Goal: Task Accomplishment & Management: Complete application form

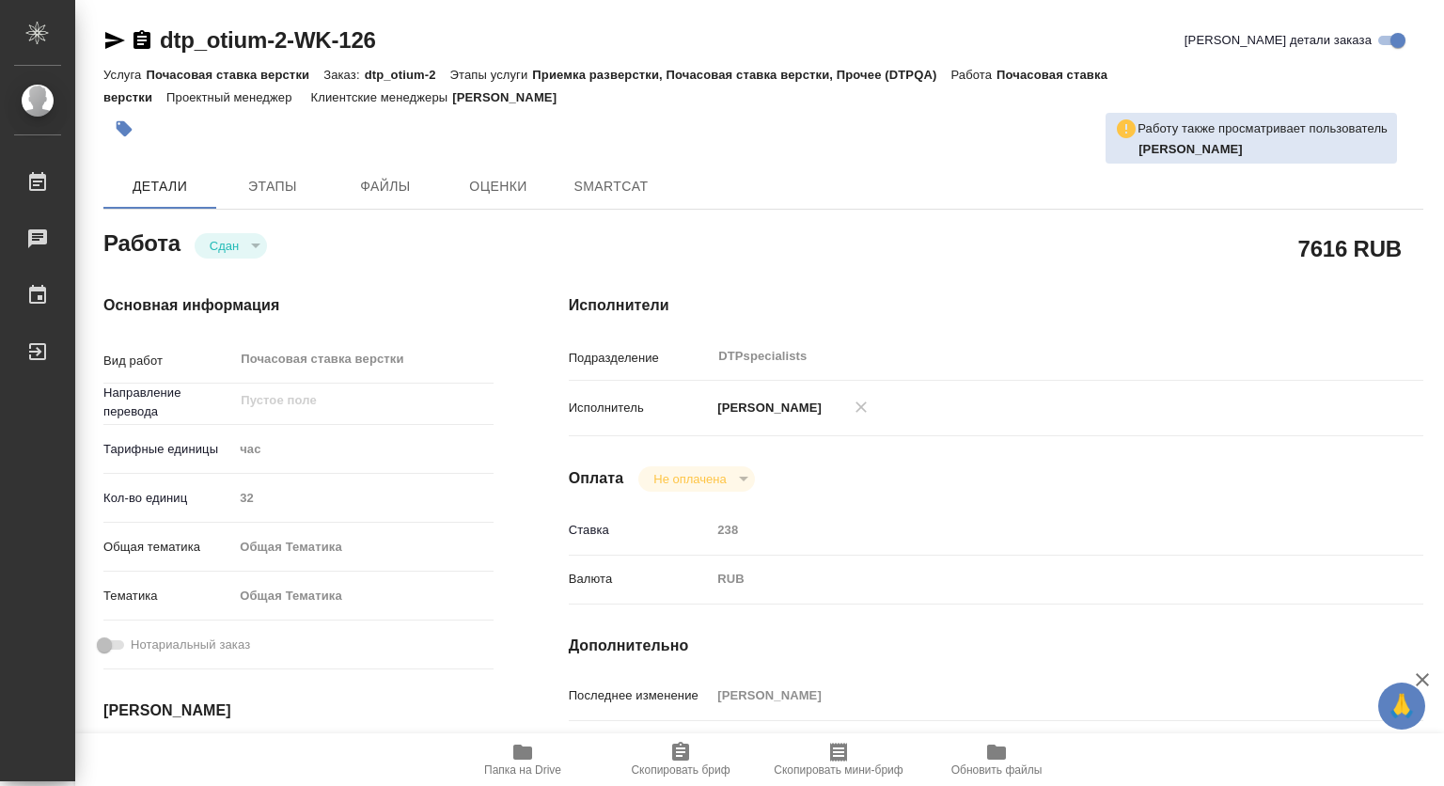
type textarea "x"
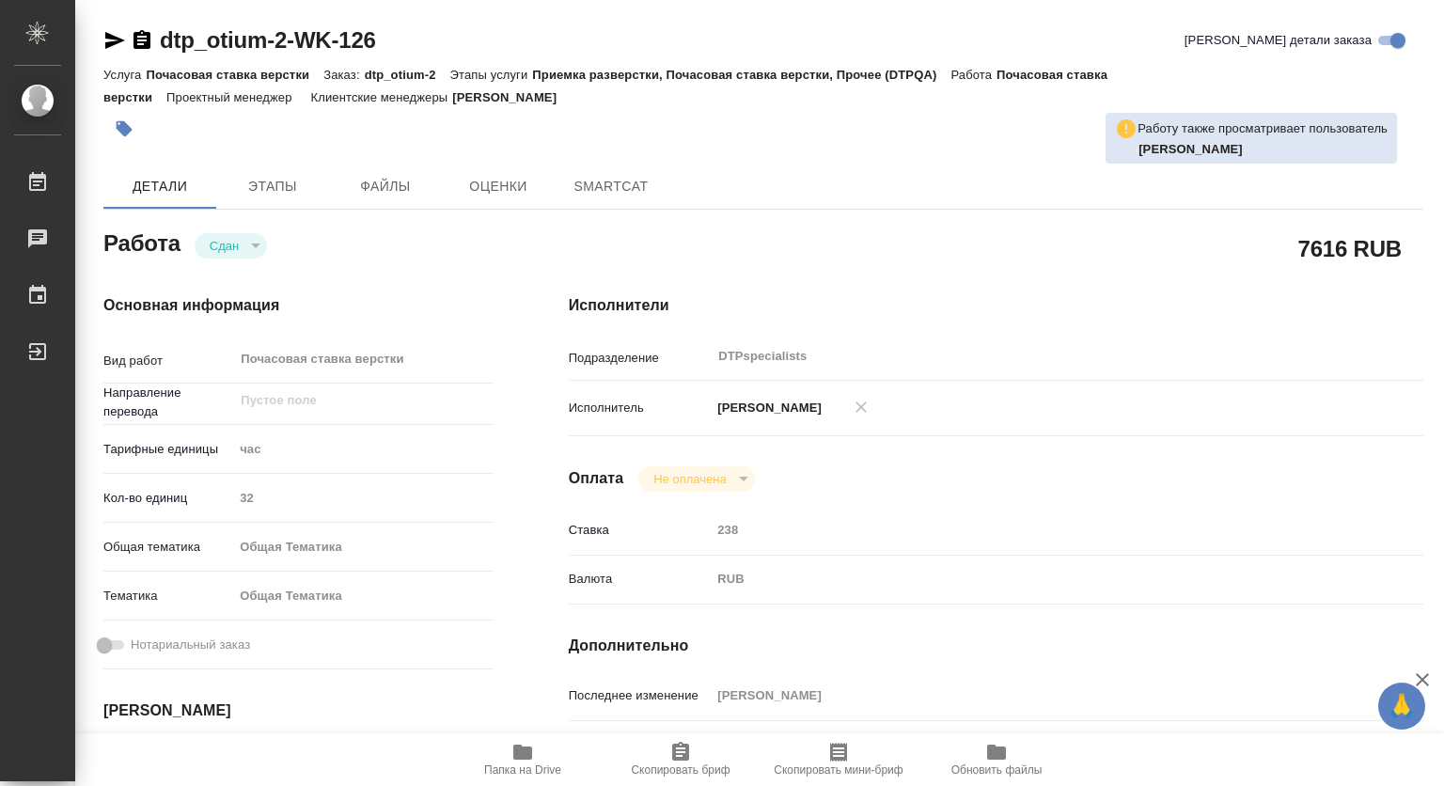
type textarea "x"
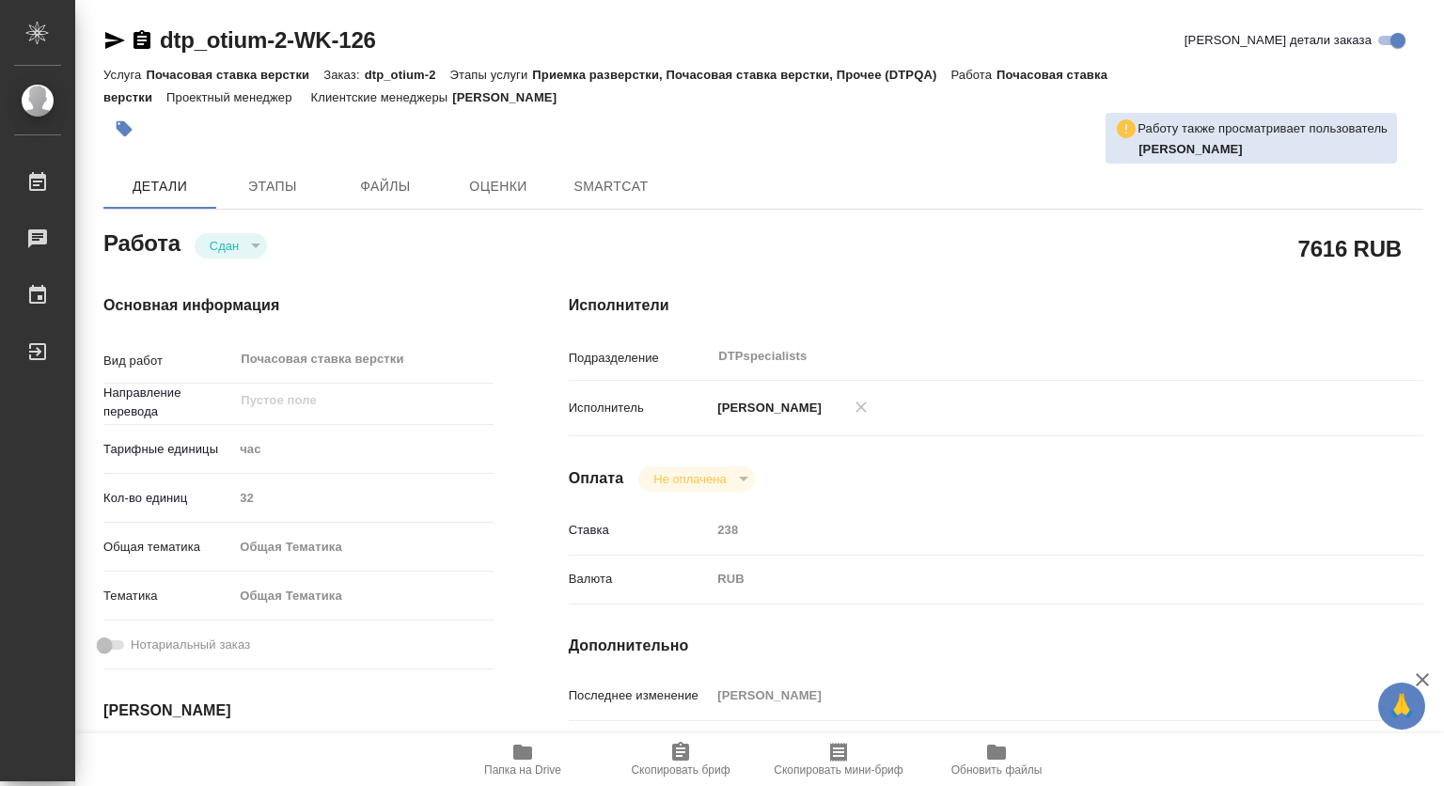
type textarea "x"
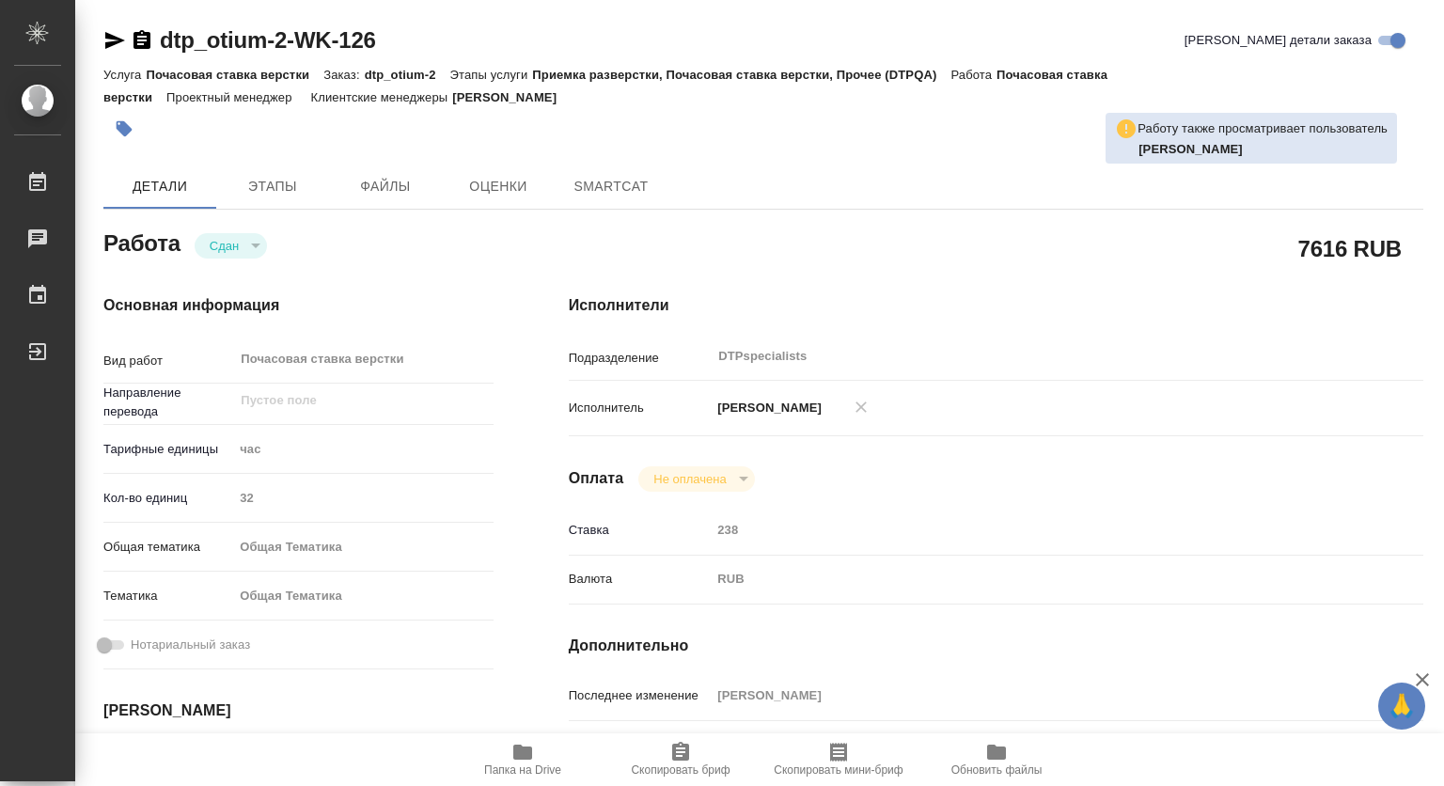
type textarea "x"
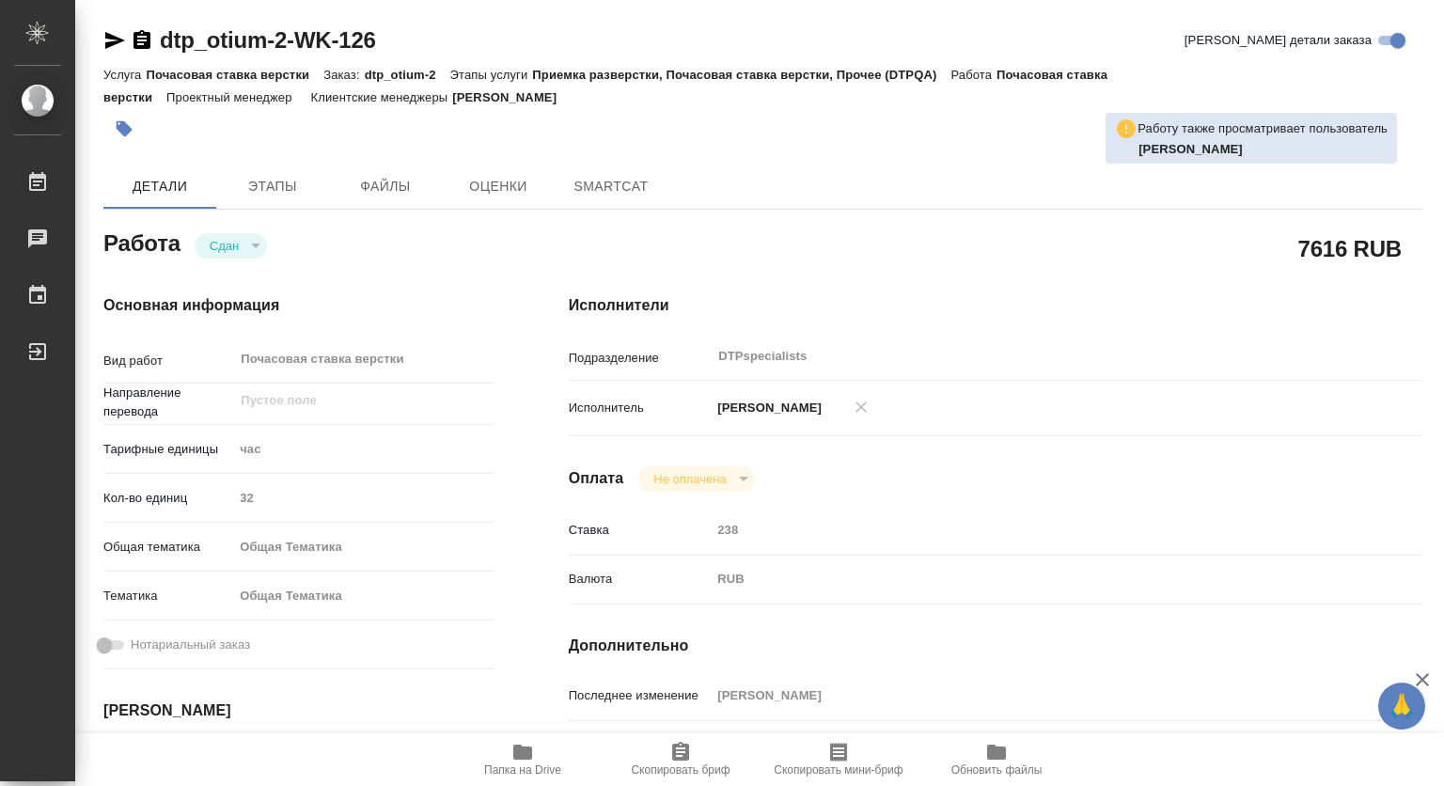
scroll to position [282, 0]
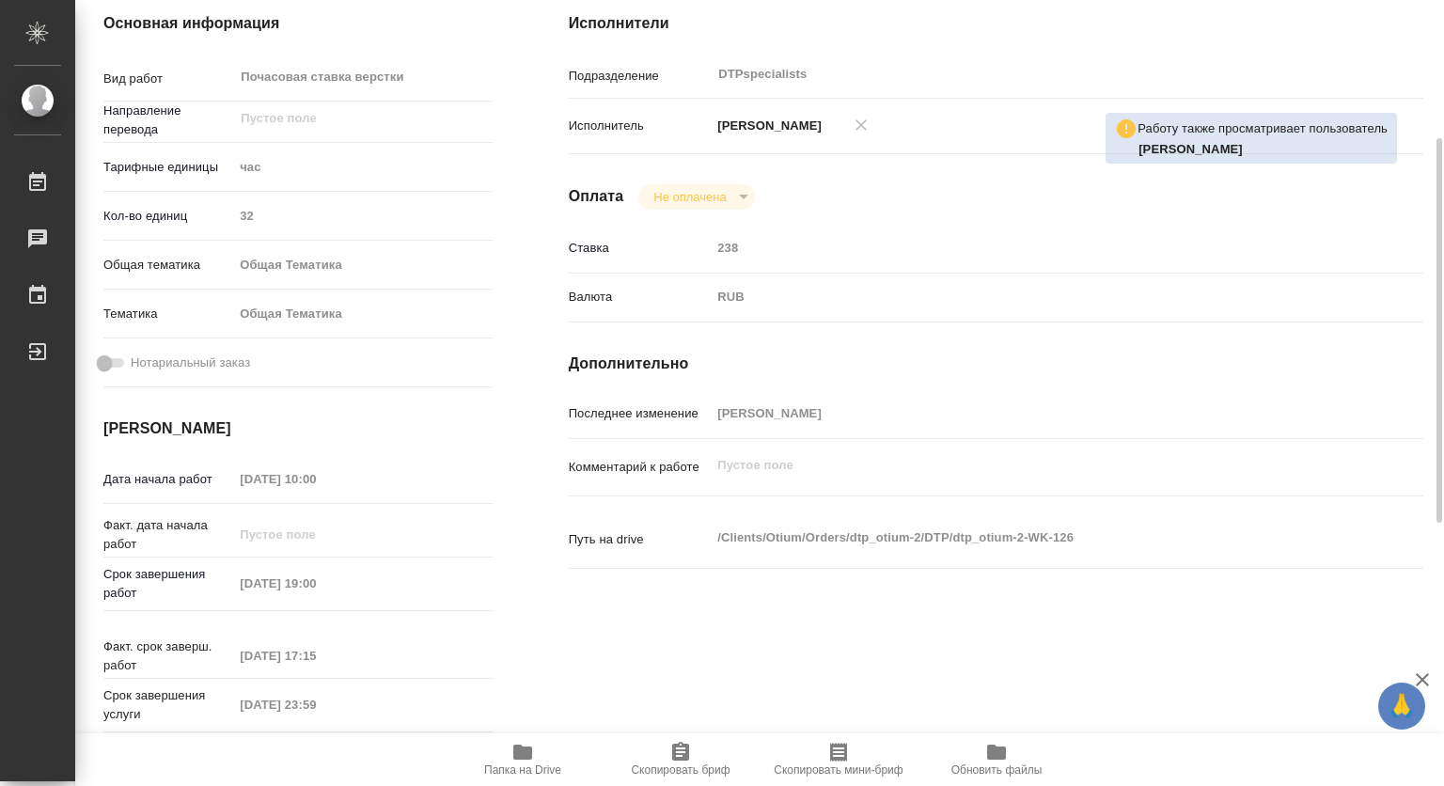
type textarea "x"
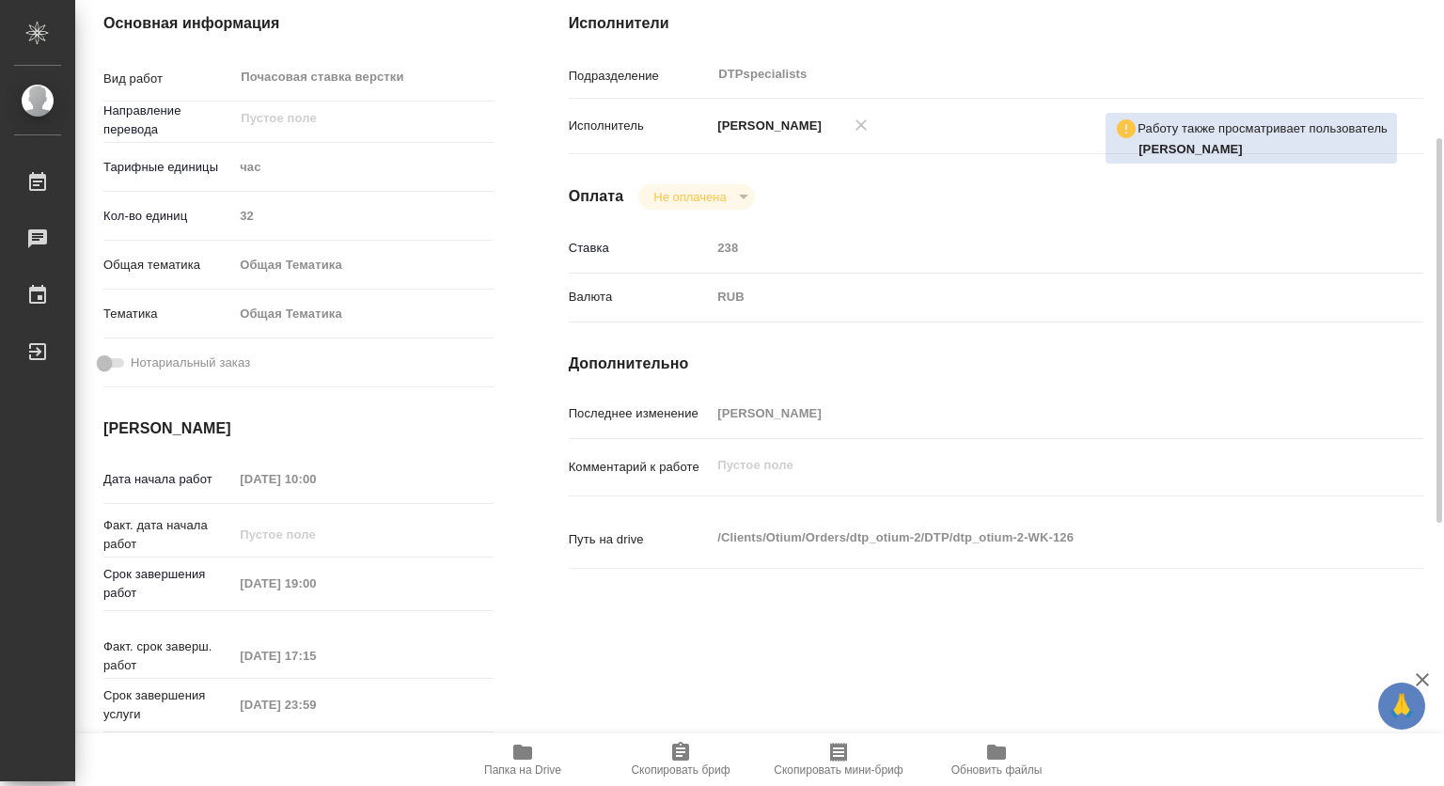
type textarea "x"
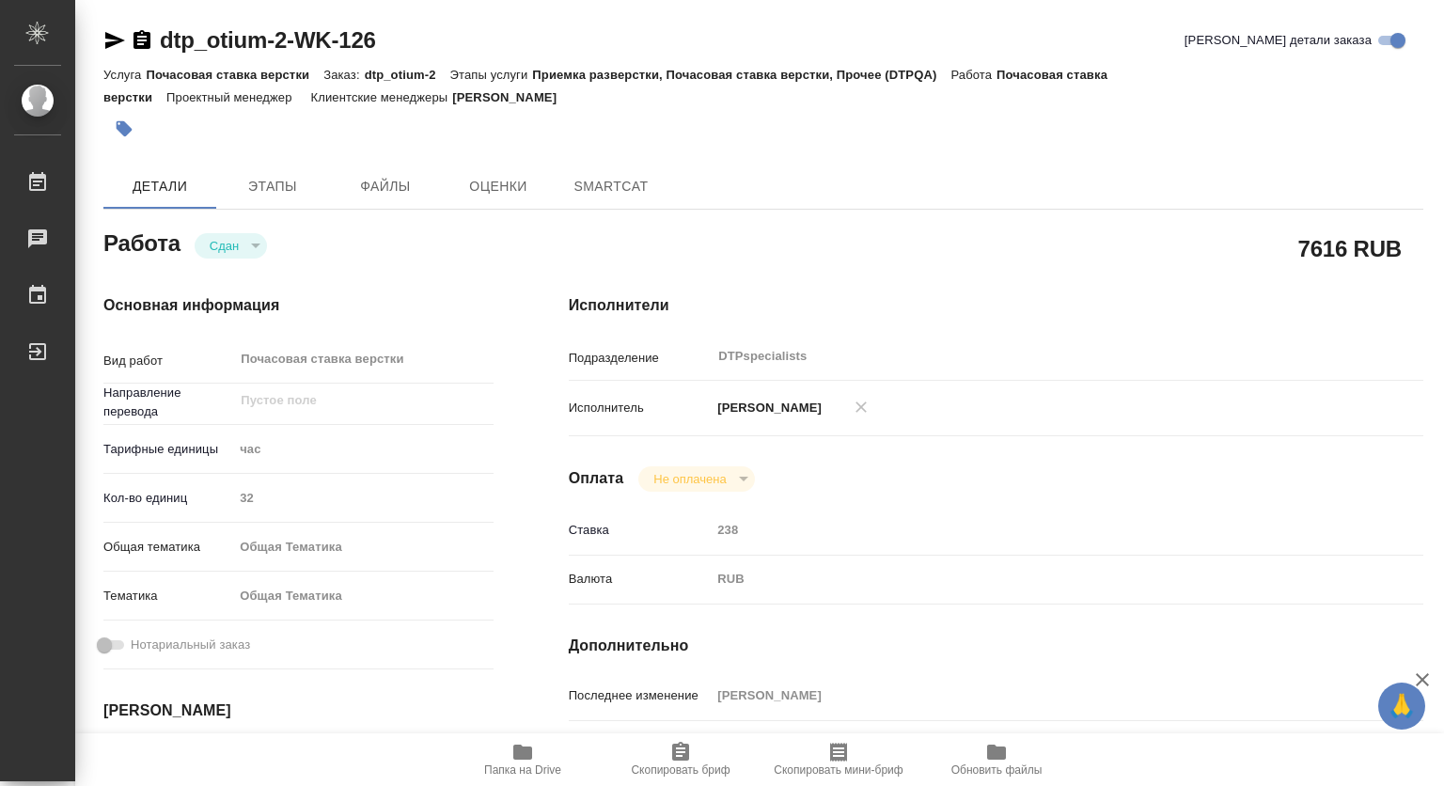
type textarea "x"
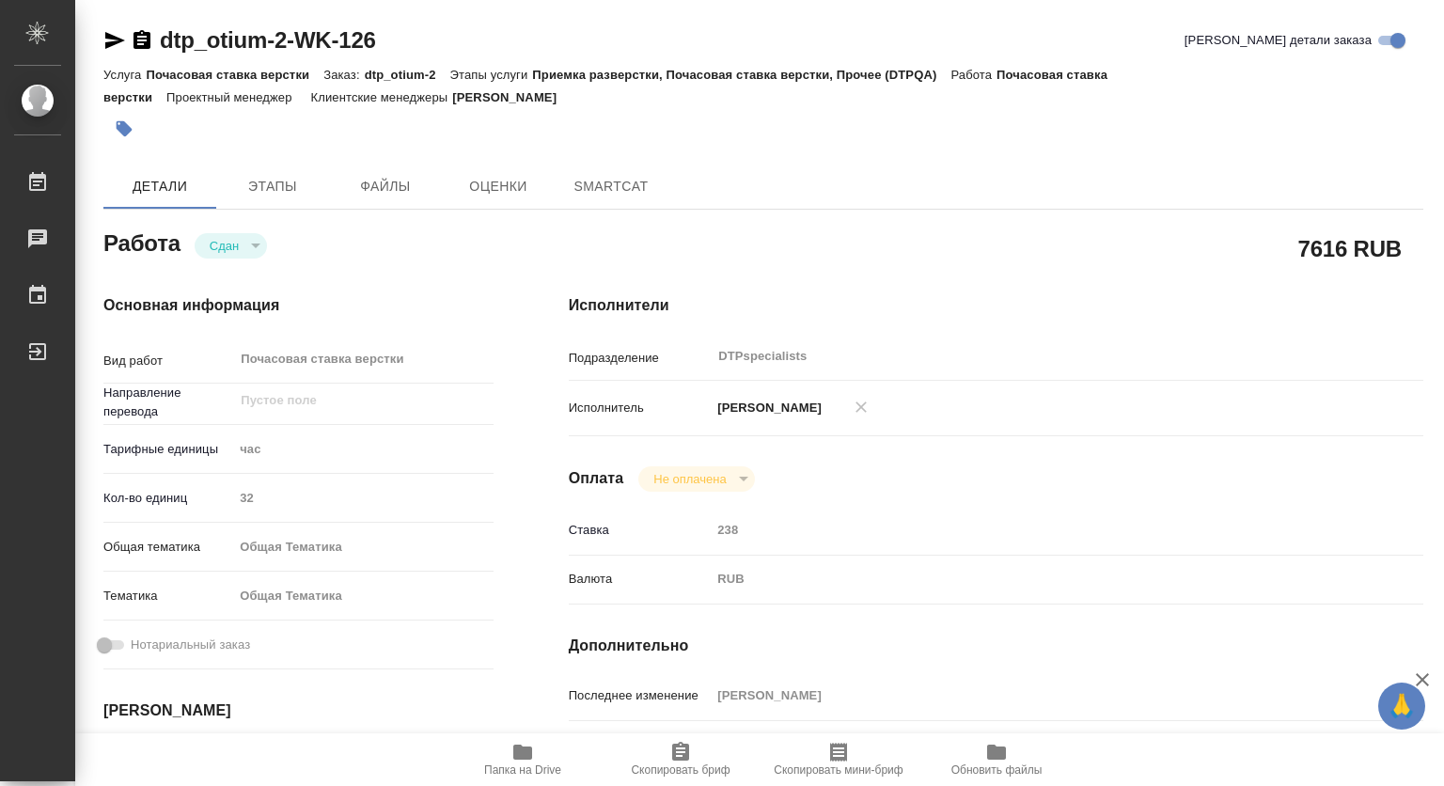
type textarea "x"
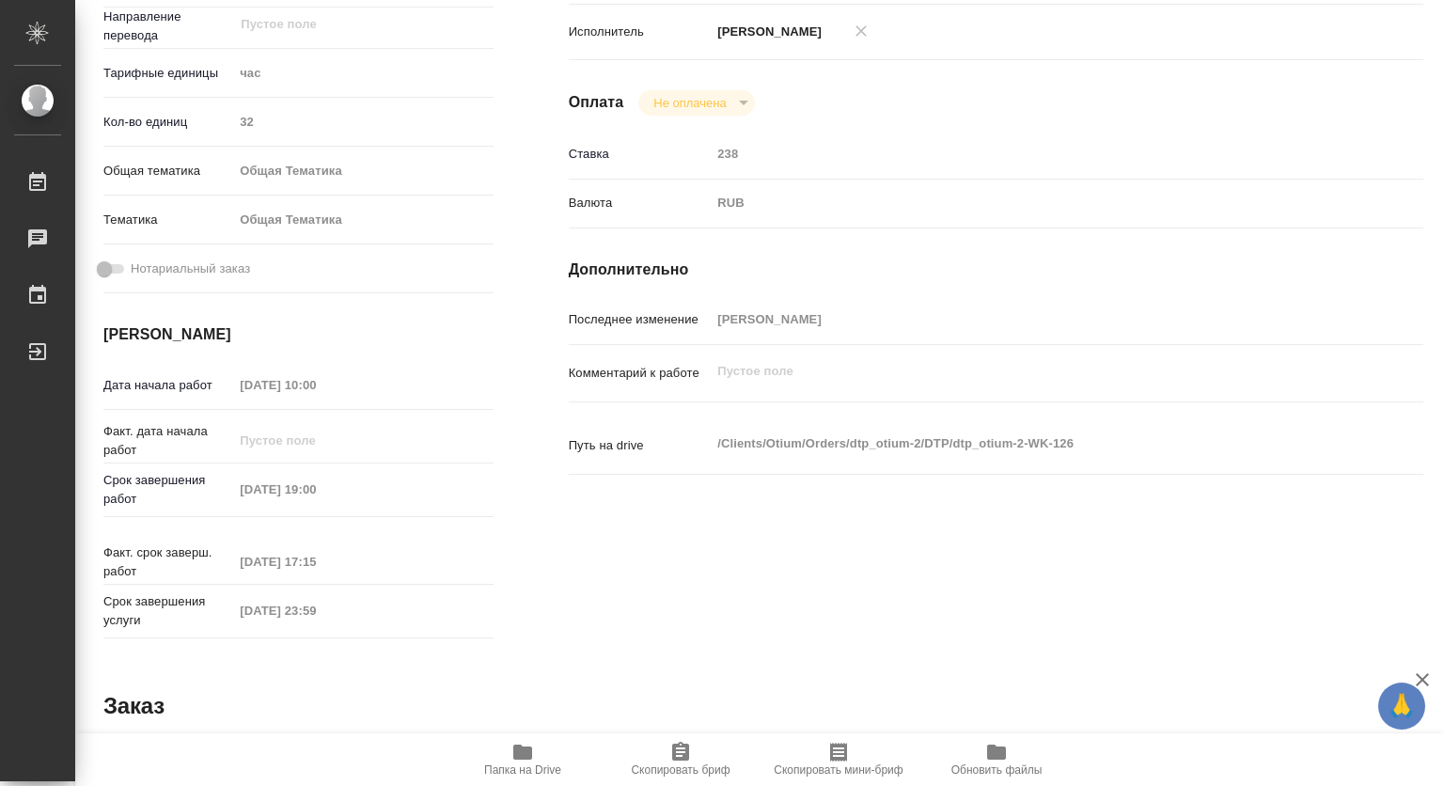
scroll to position [470, 0]
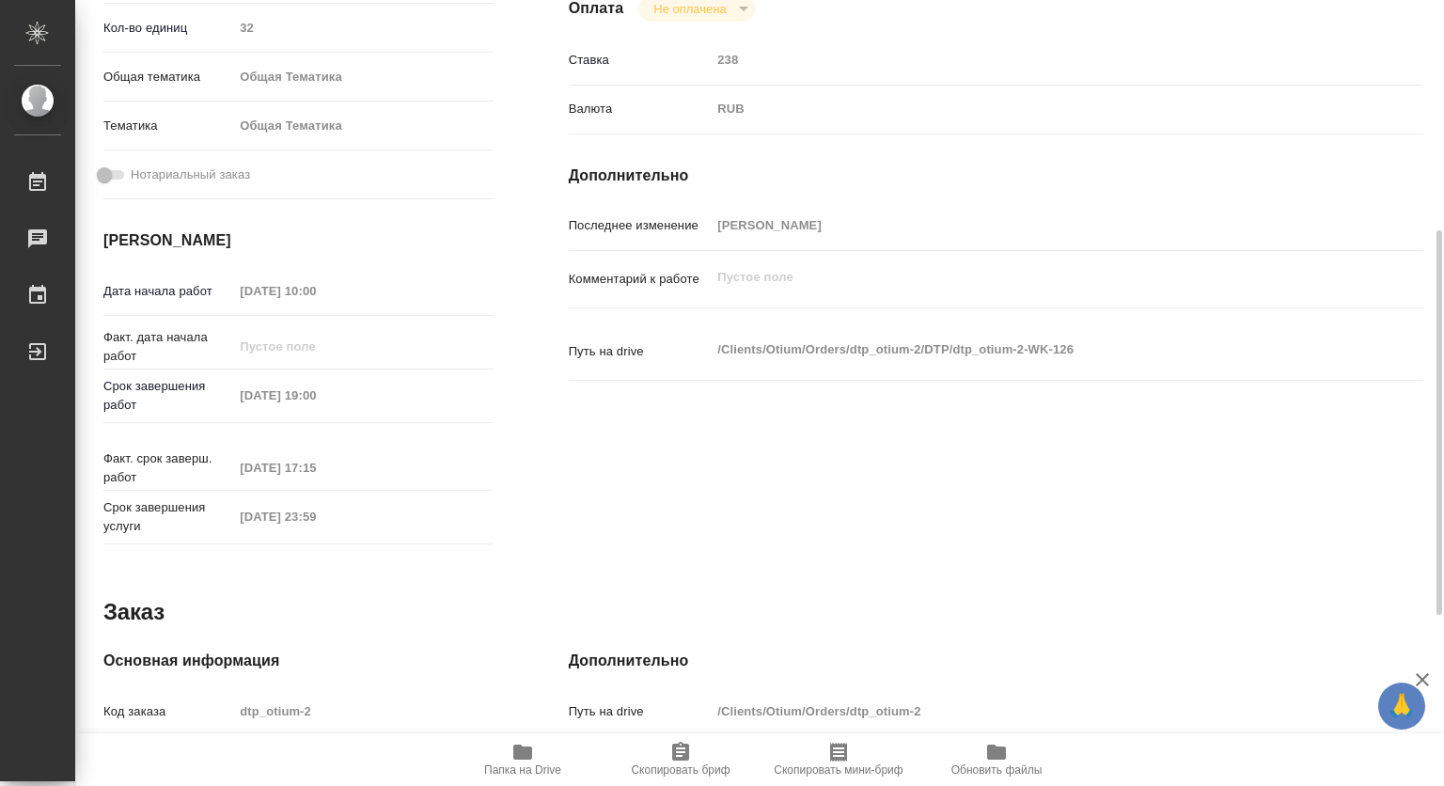
type textarea "x"
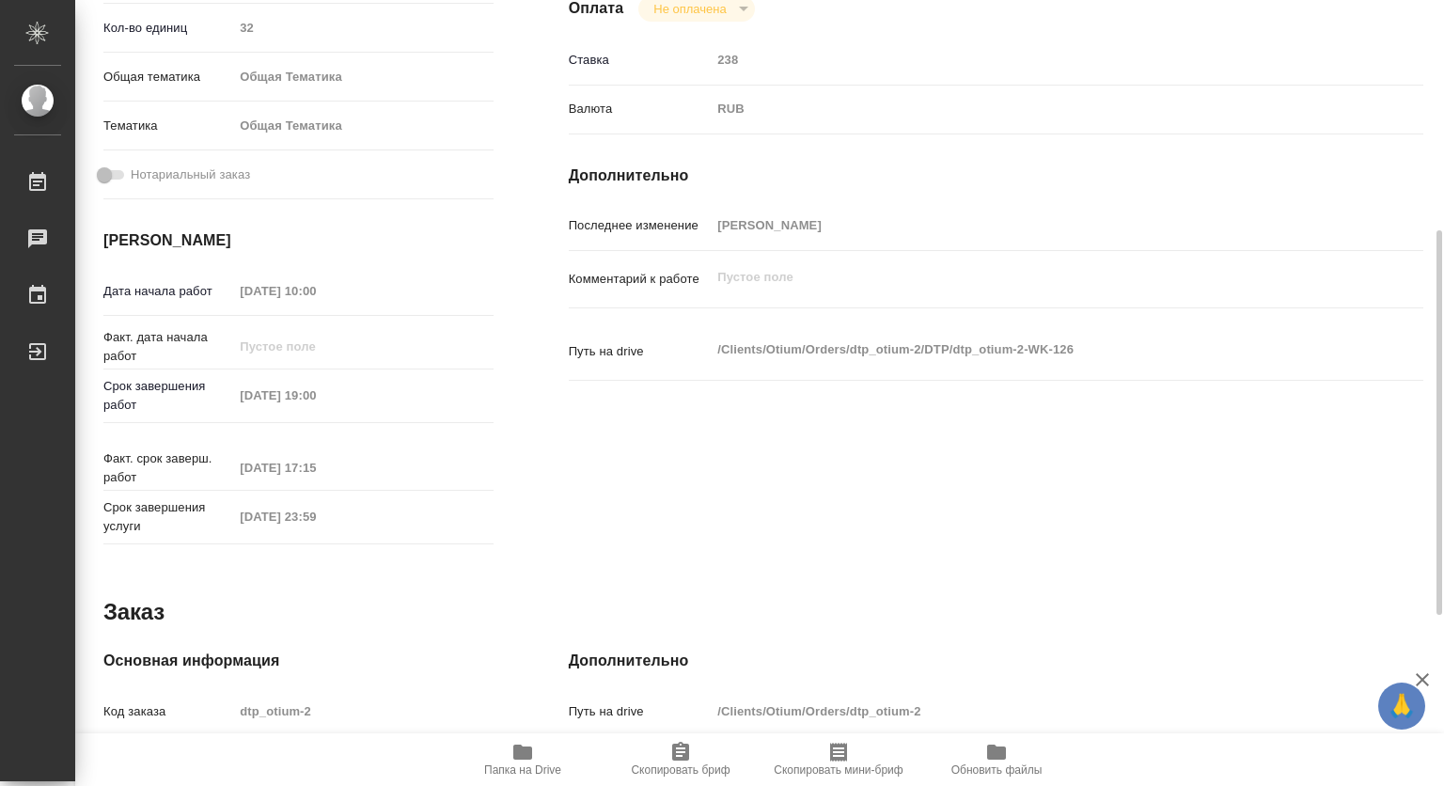
type textarea "x"
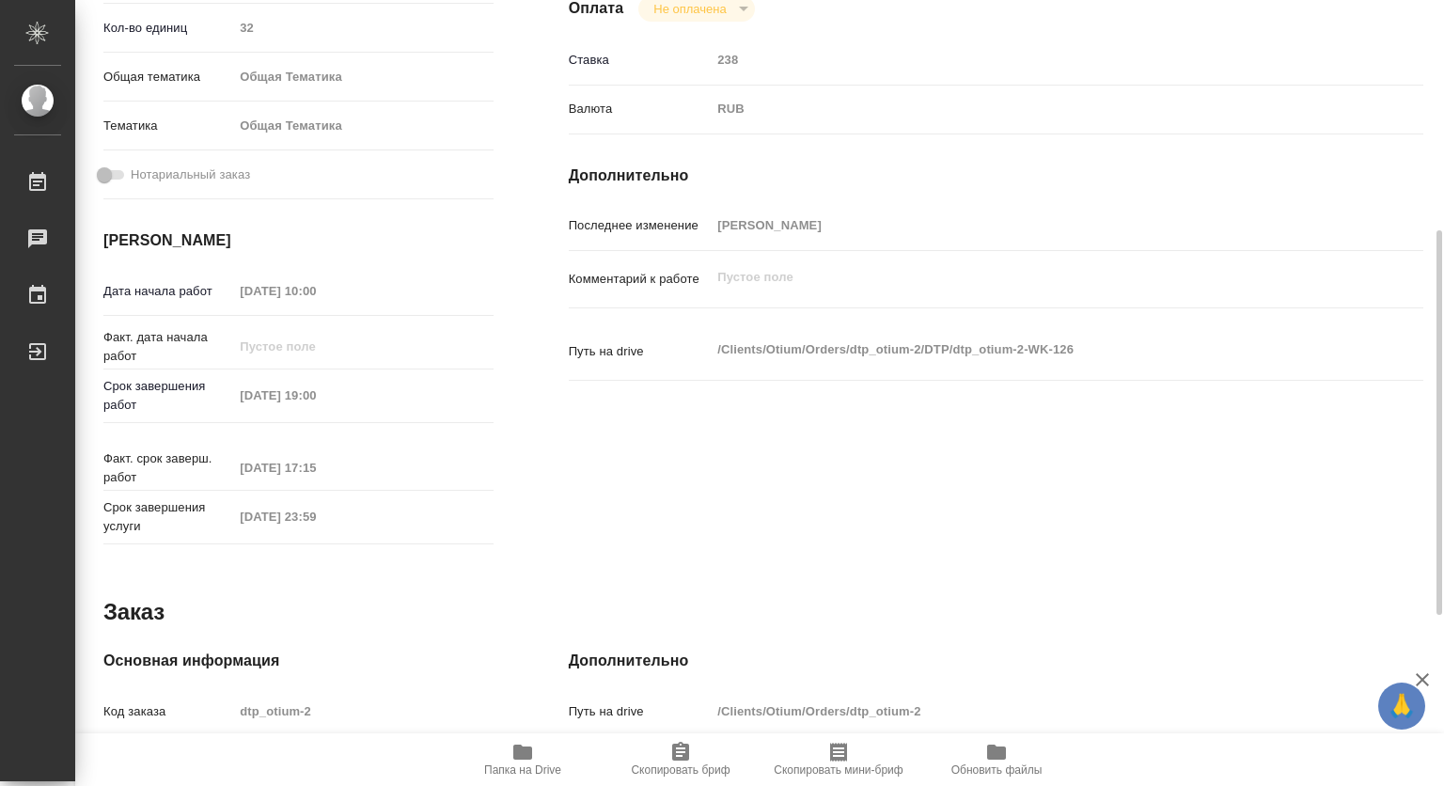
type textarea "x"
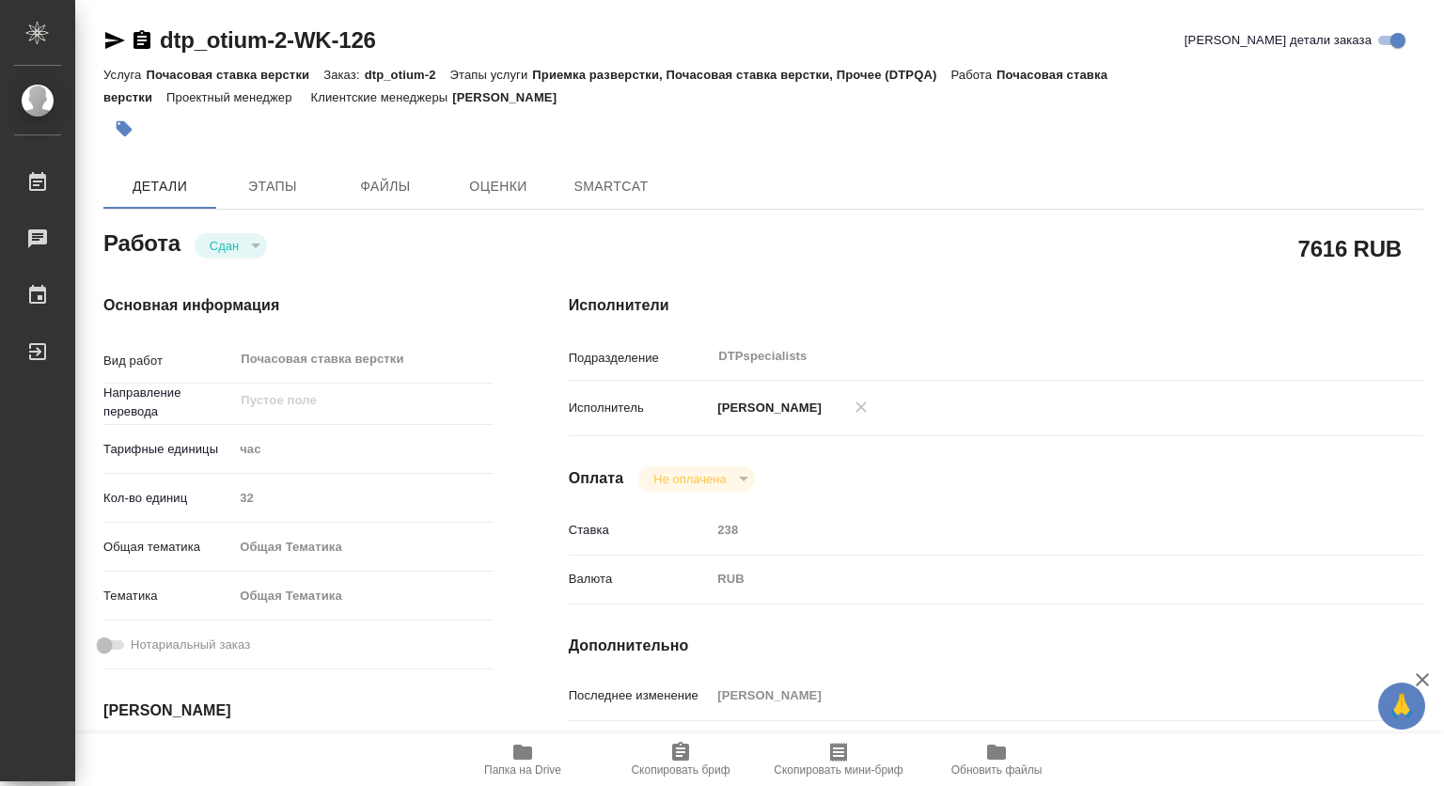
type textarea "x"
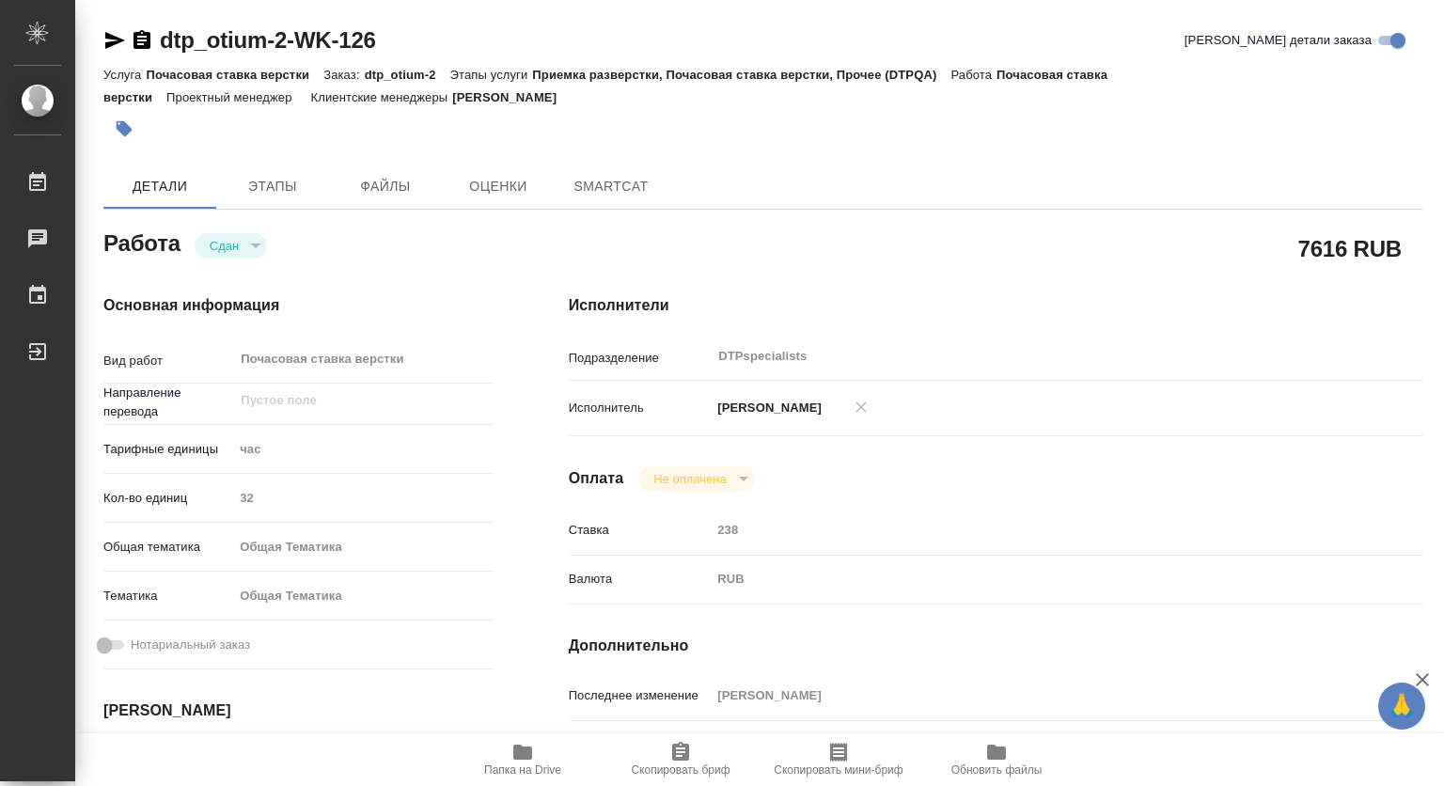
type textarea "x"
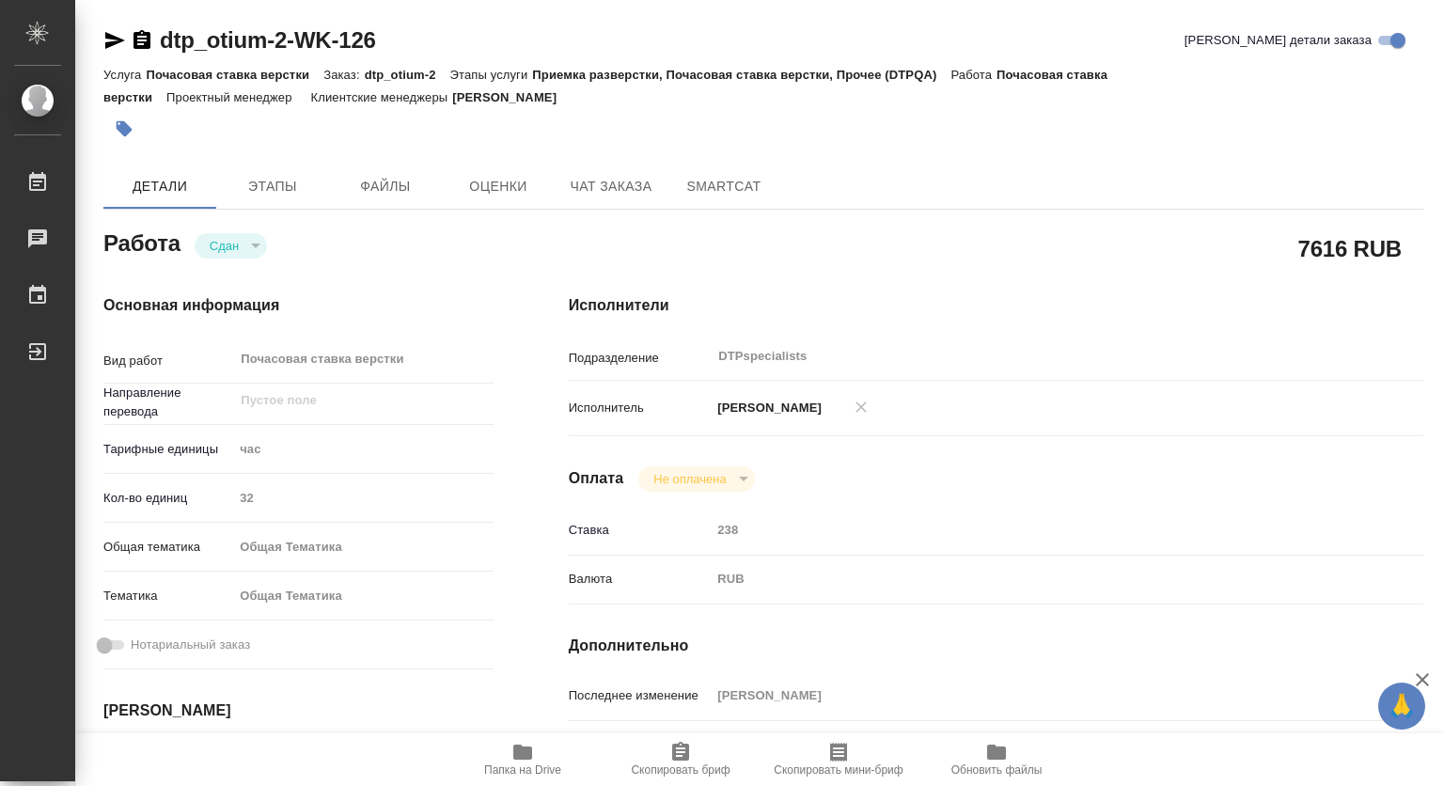
type textarea "x"
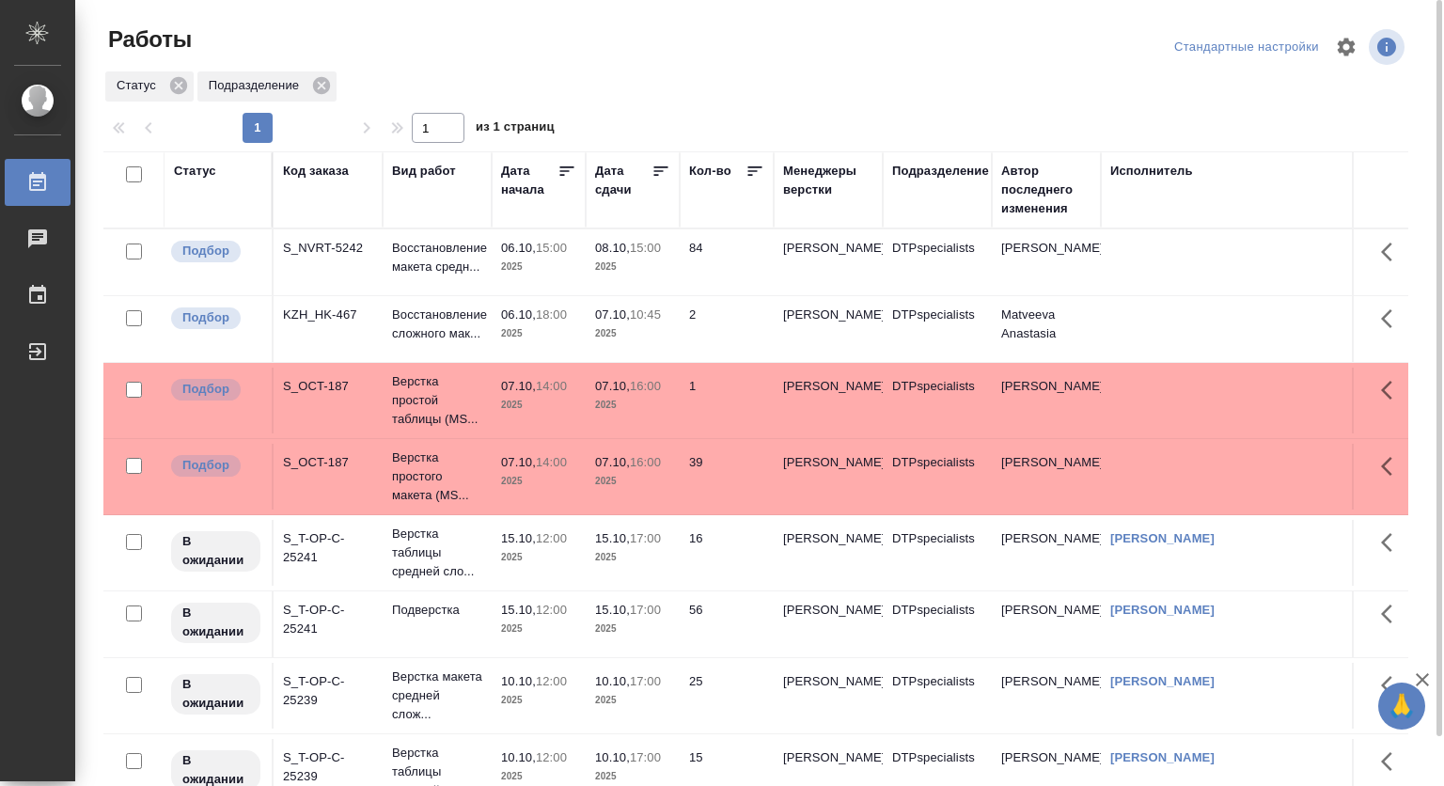
click at [452, 260] on p "Восстановление макета средн..." at bounding box center [437, 258] width 90 height 38
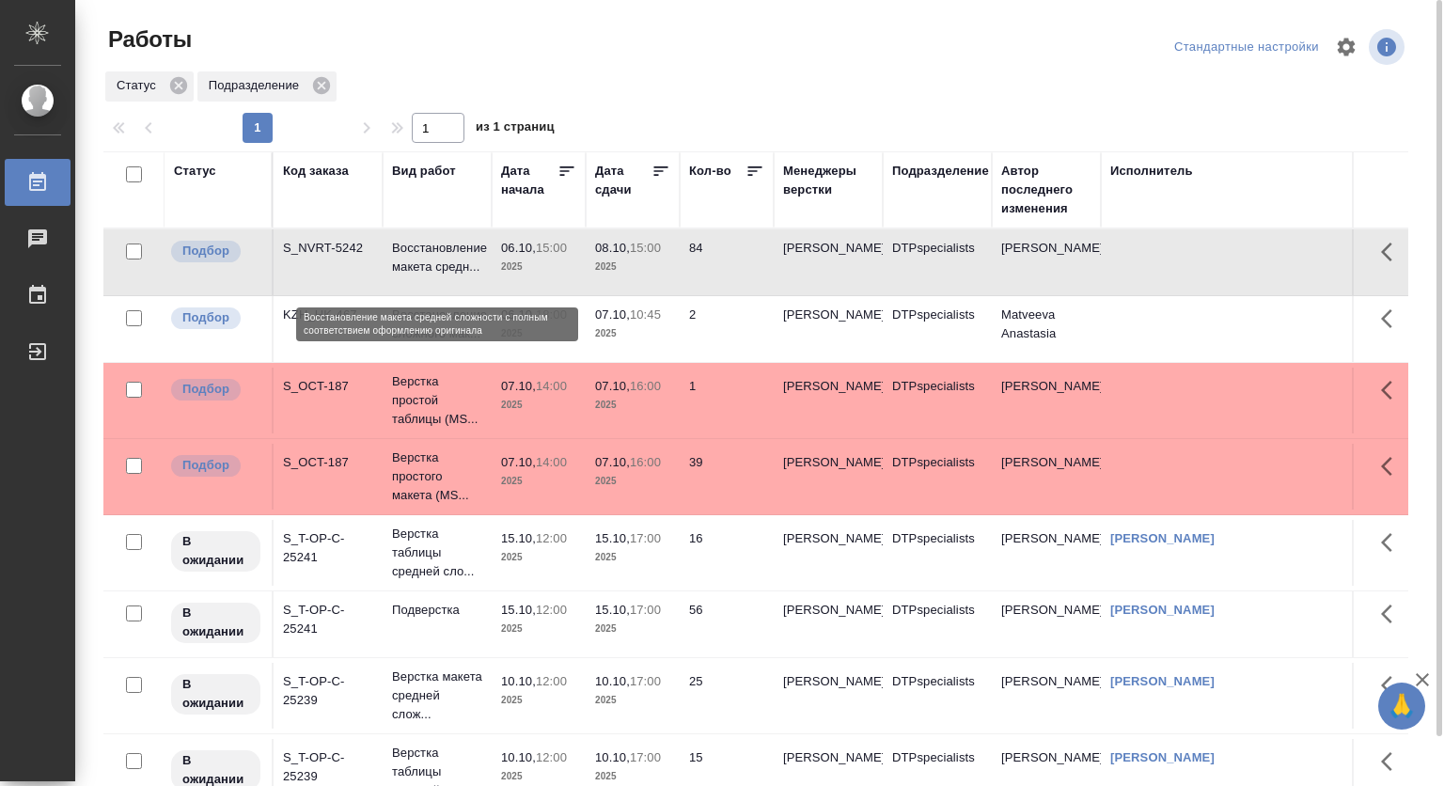
click at [434, 248] on p "Восстановление макета средн..." at bounding box center [437, 258] width 90 height 38
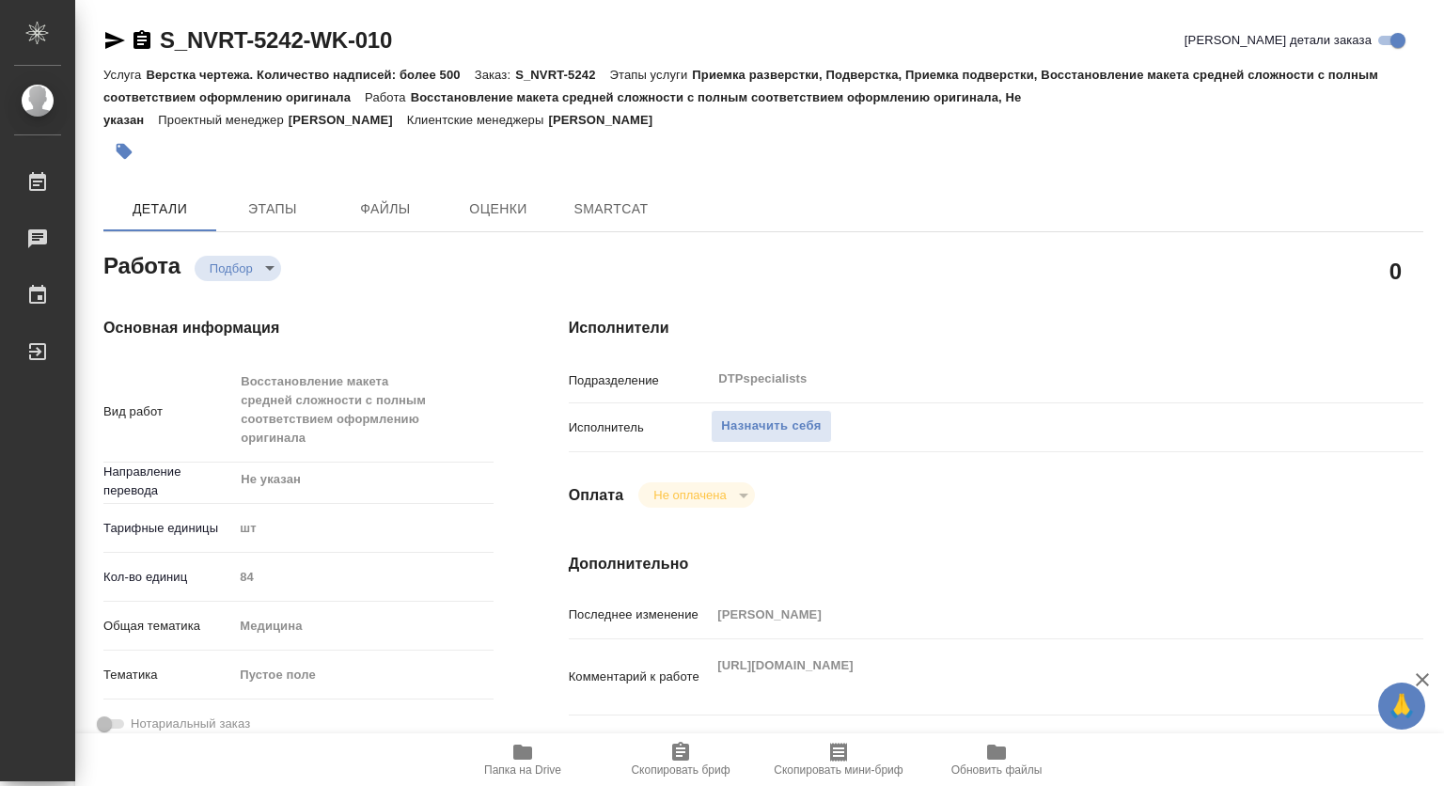
type textarea "x"
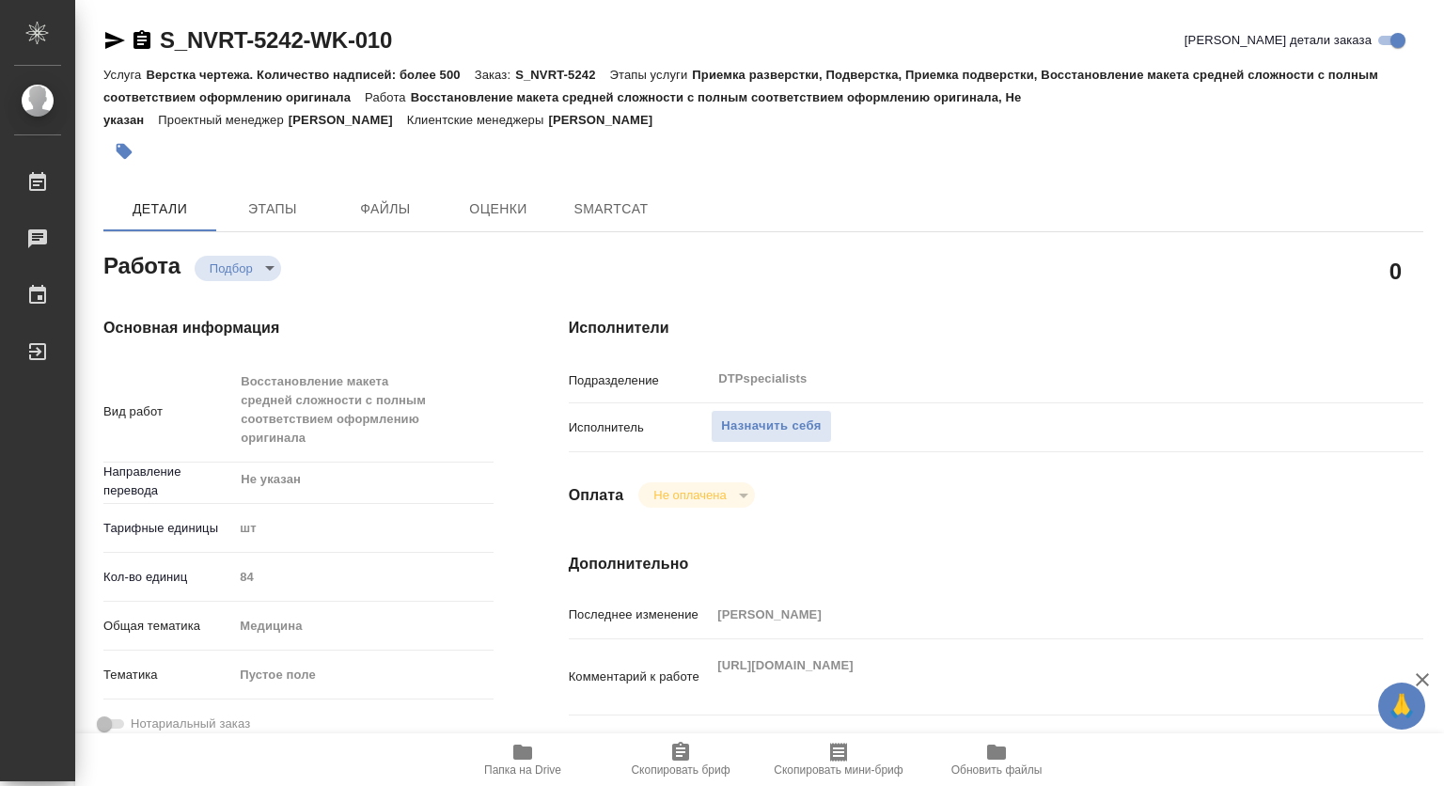
type textarea "x"
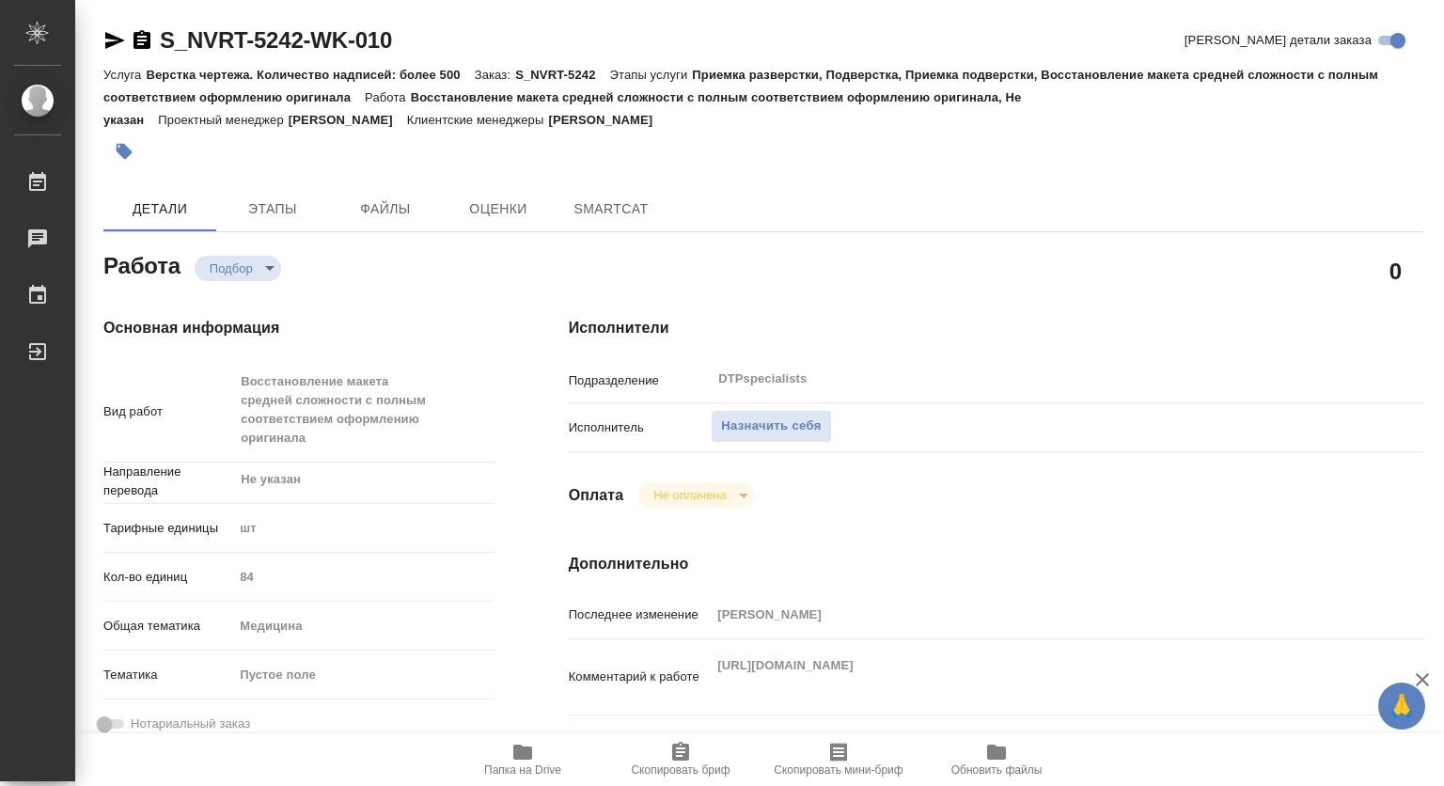
type textarea "x"
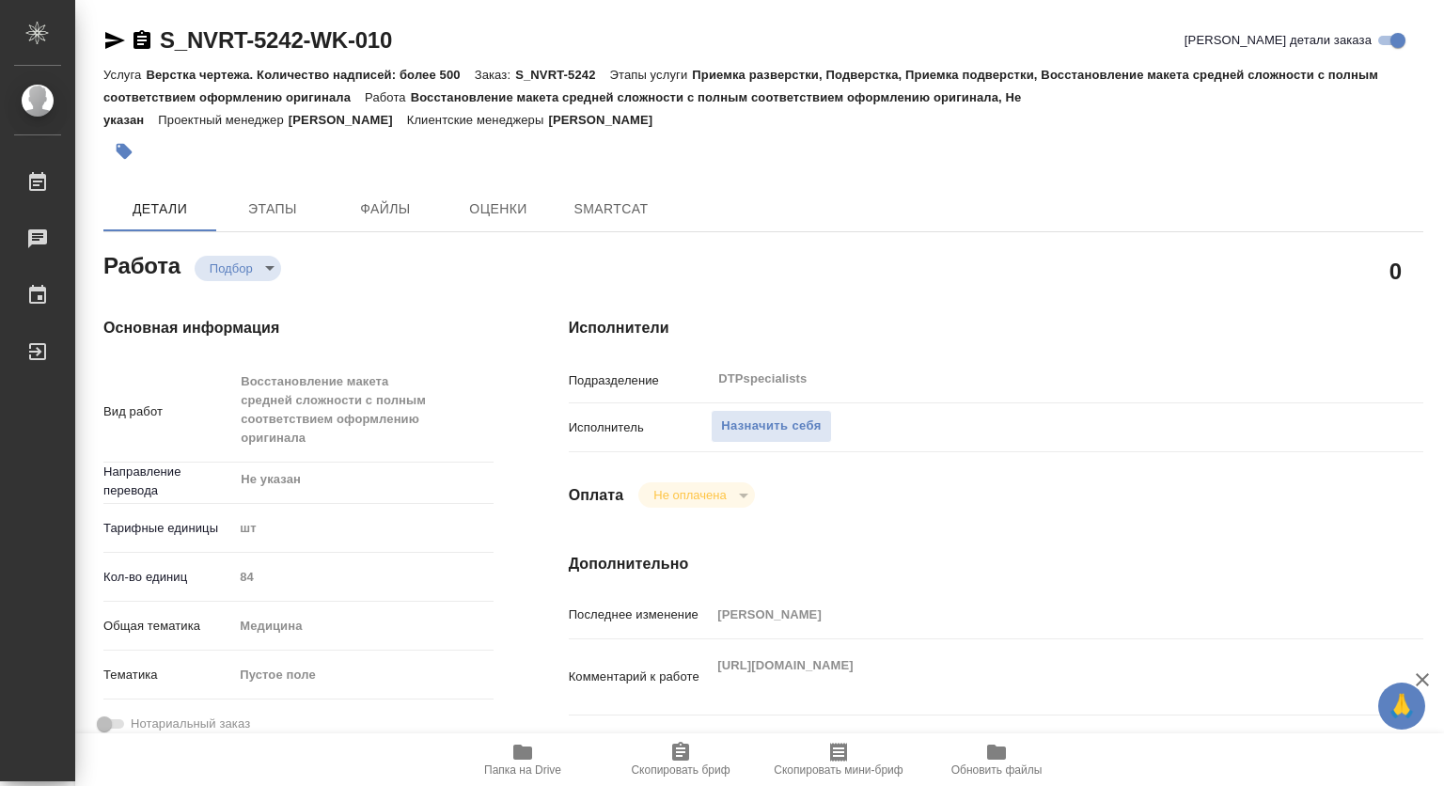
type textarea "x"
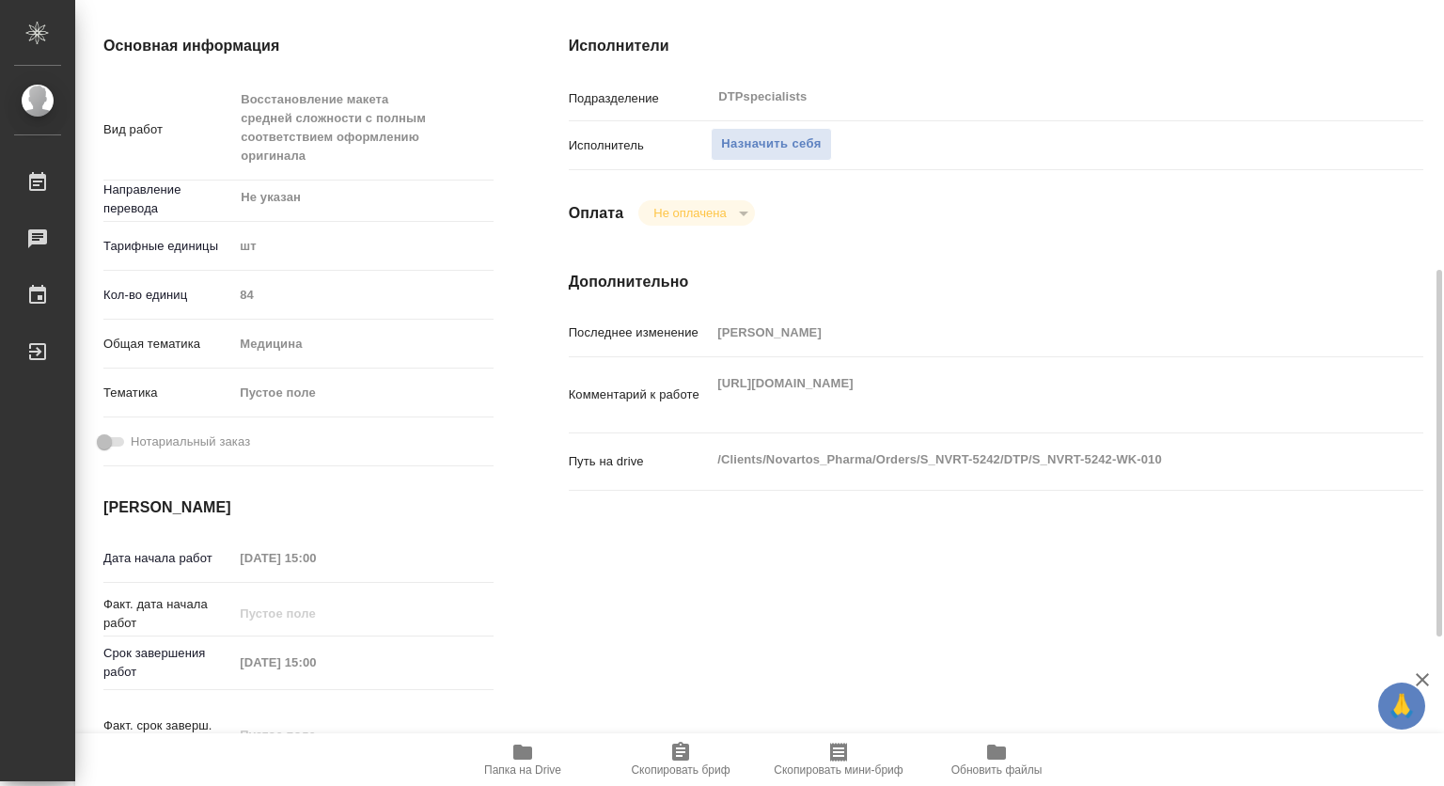
scroll to position [658, 0]
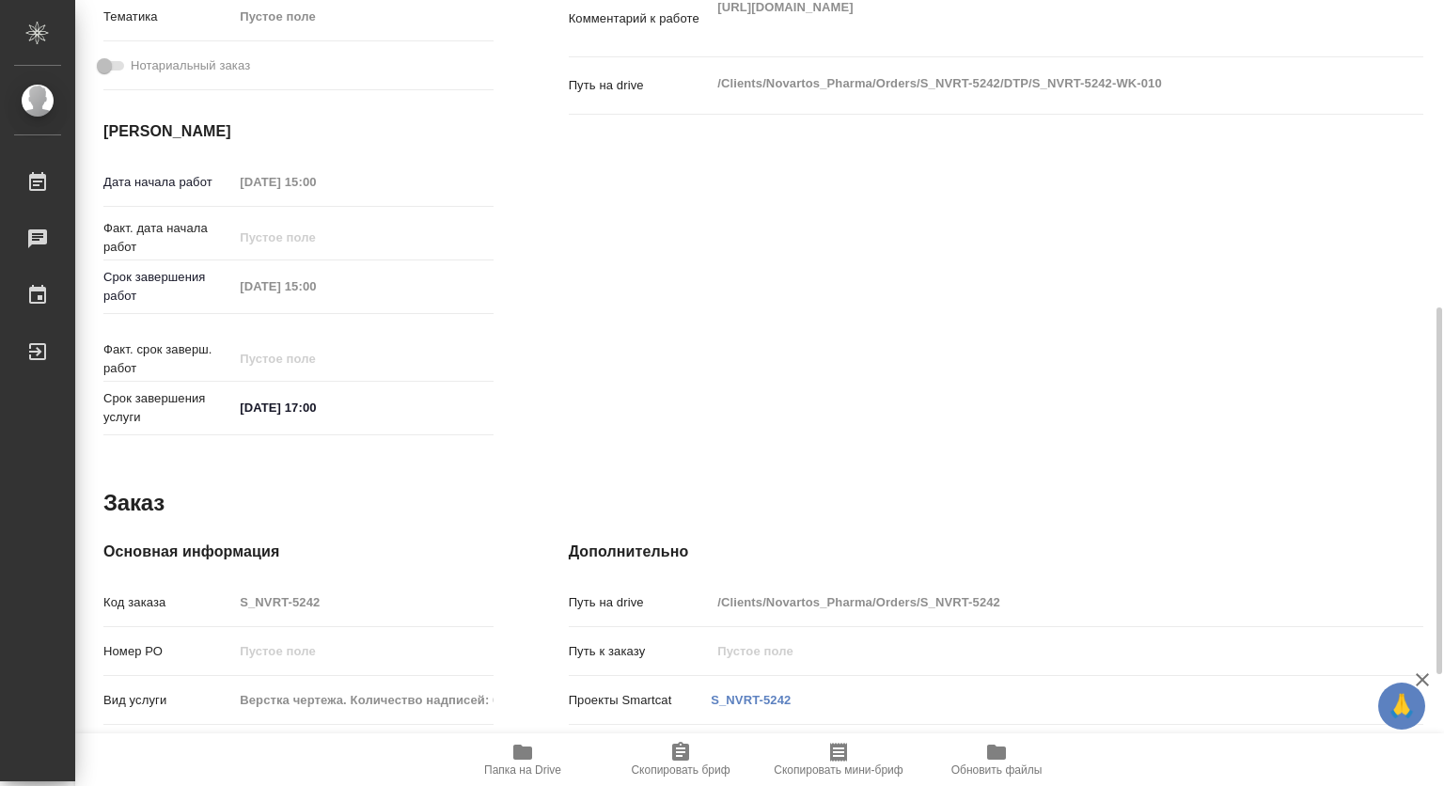
type textarea "x"
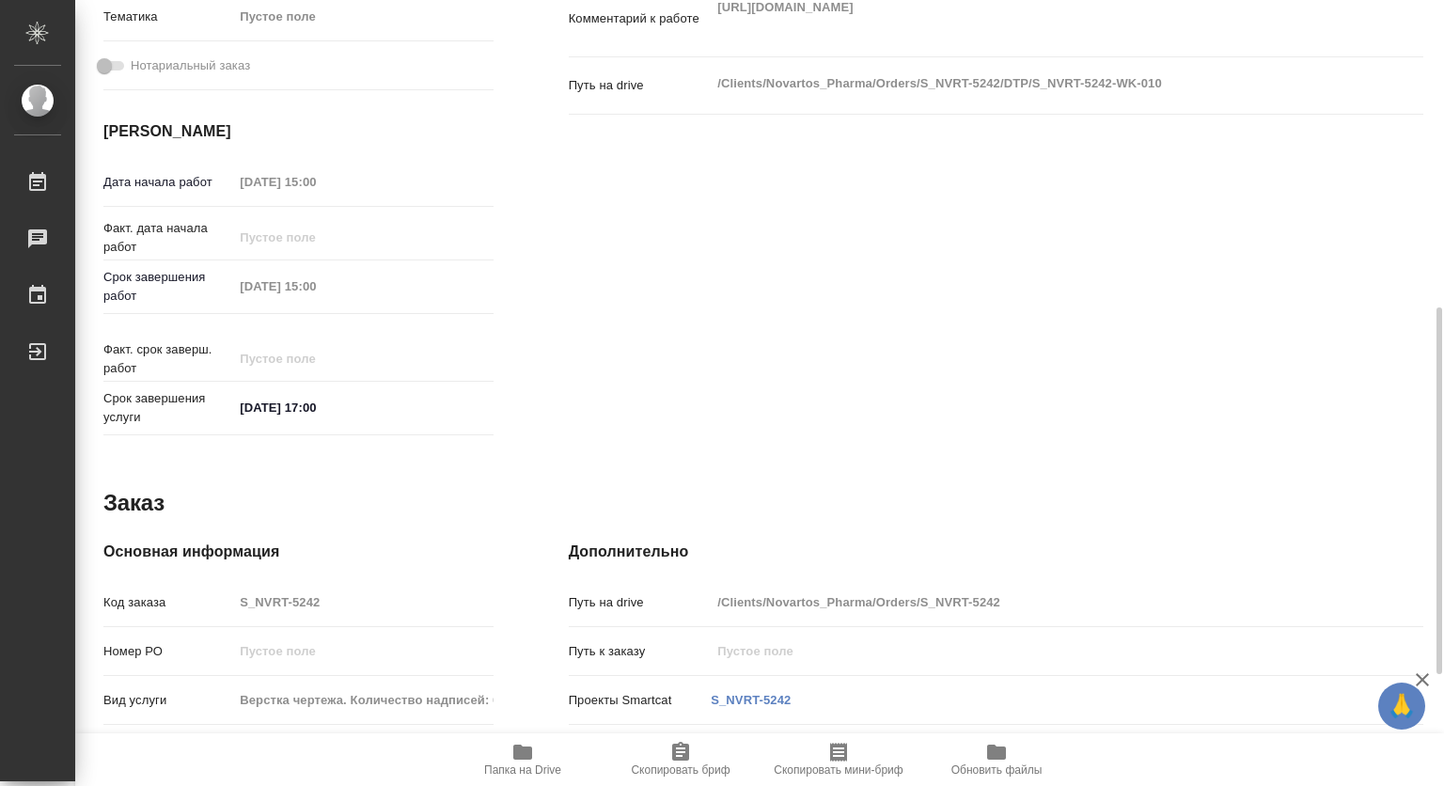
click at [520, 764] on span "Папка на Drive" at bounding box center [522, 770] width 77 height 13
type textarea "x"
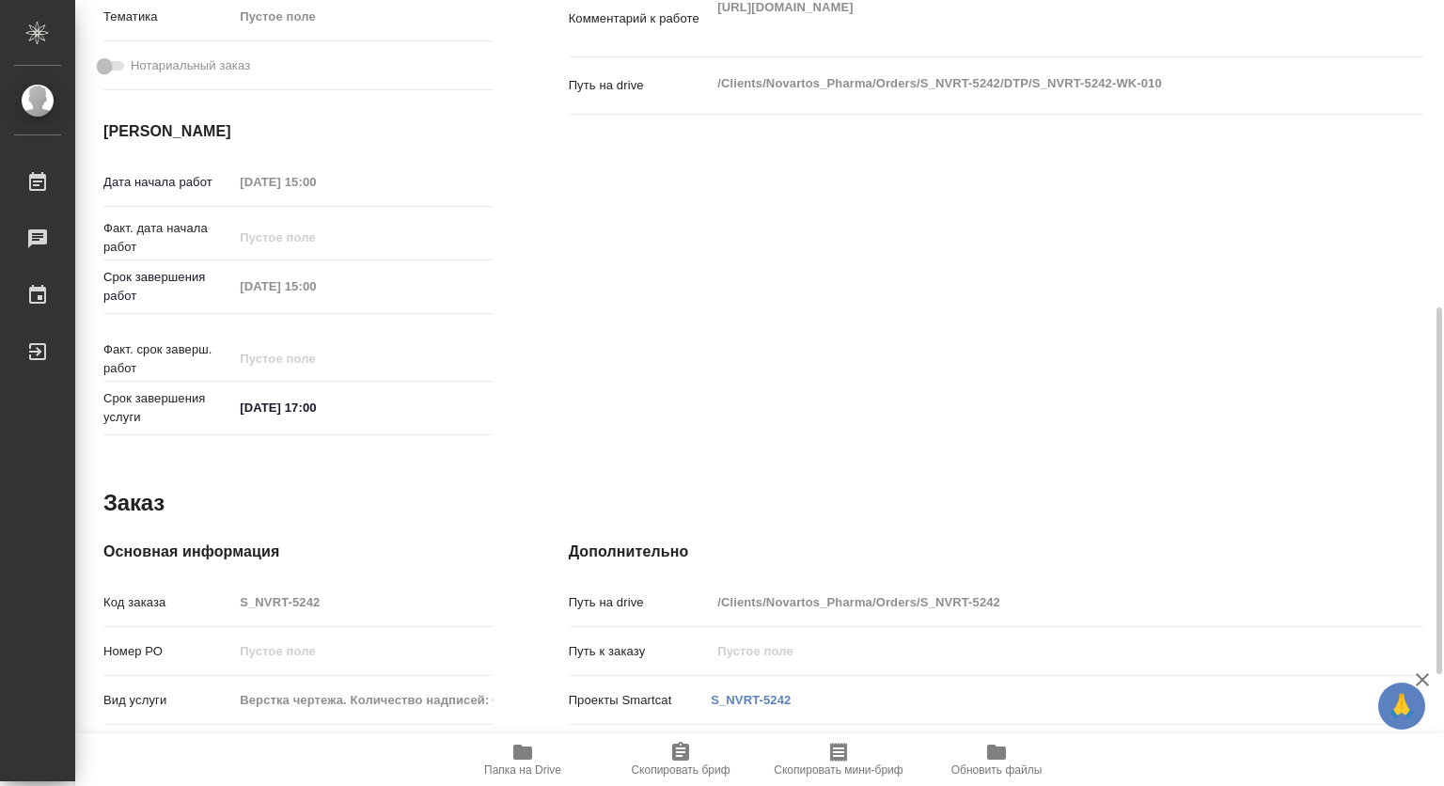
type textarea "x"
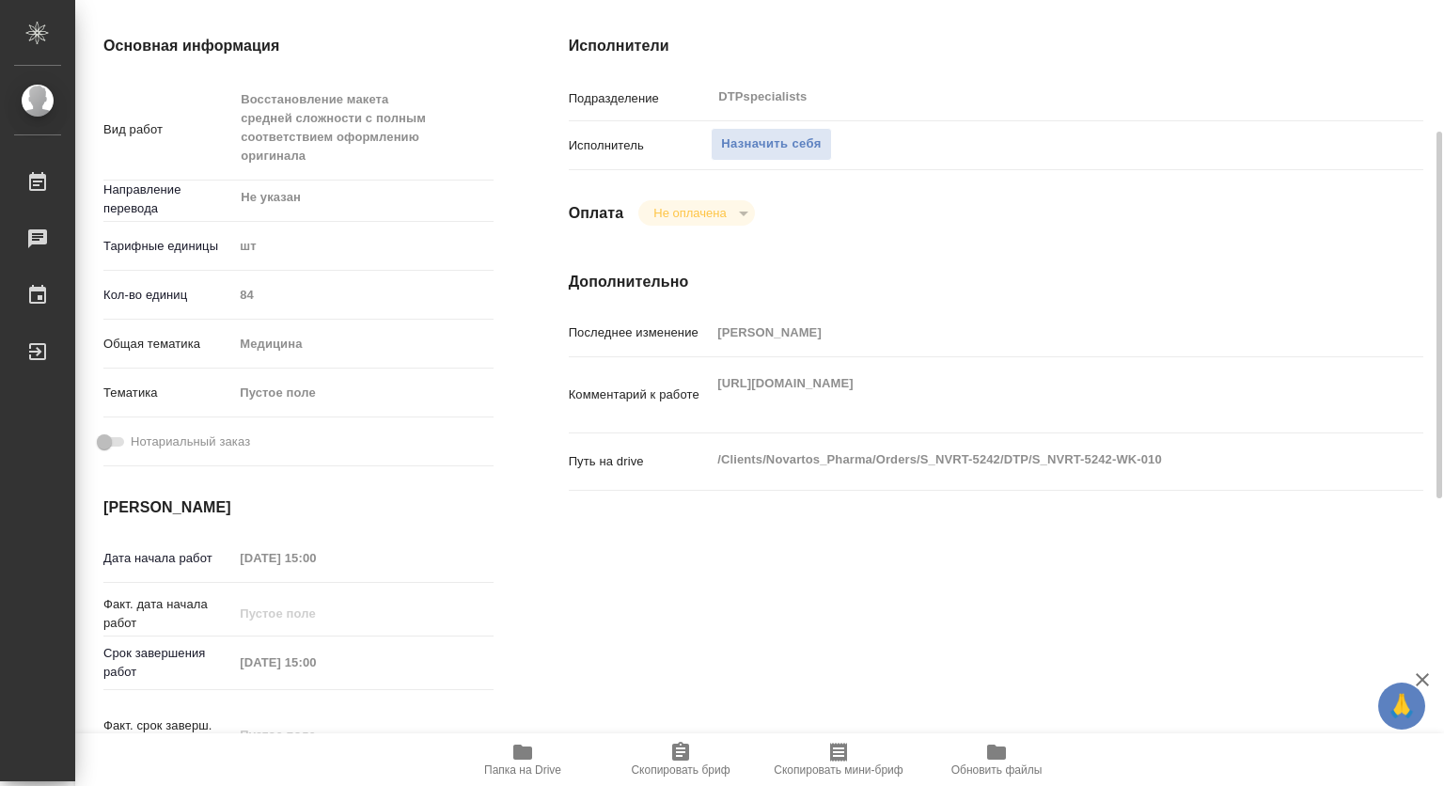
scroll to position [0, 0]
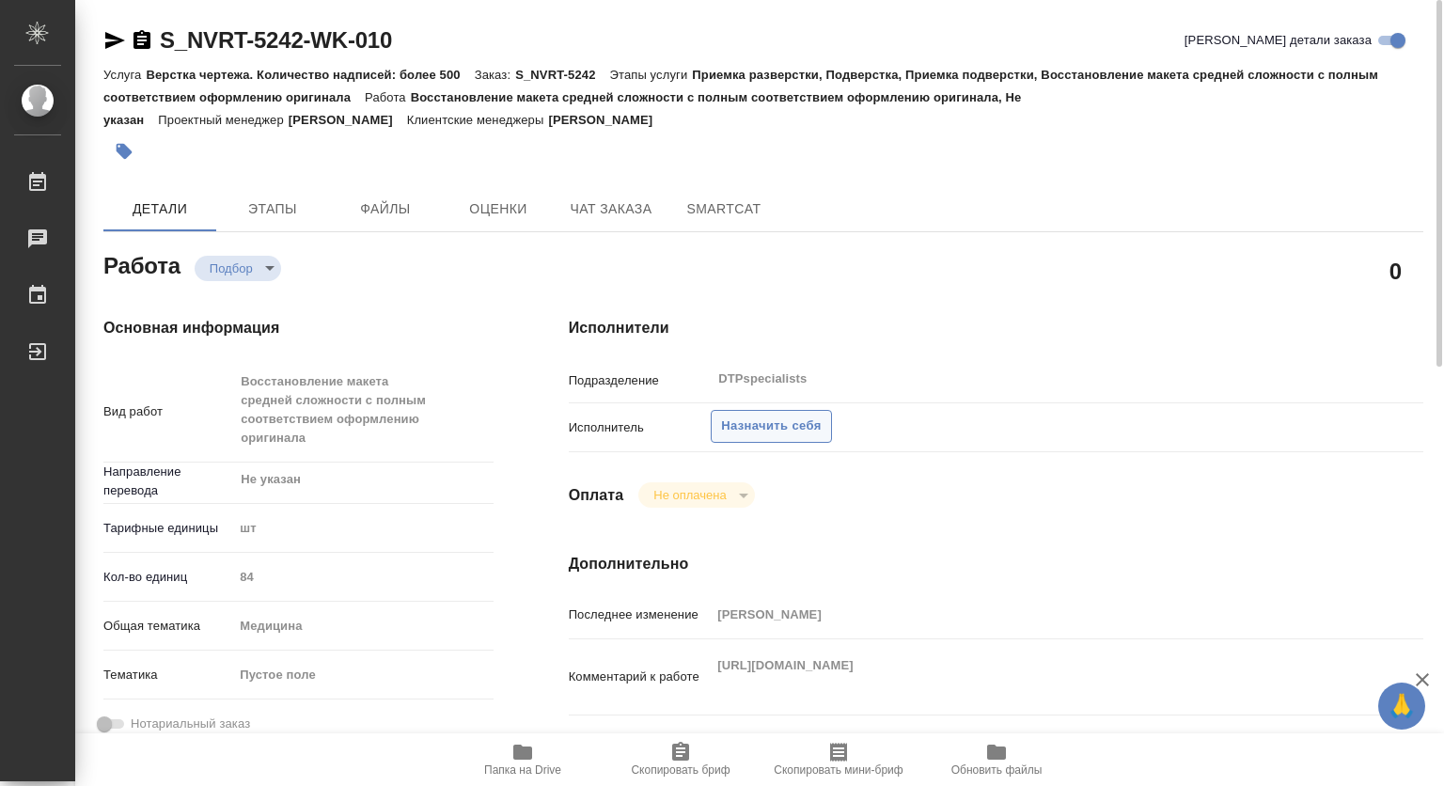
click at [772, 430] on span "Назначить себя" at bounding box center [771, 427] width 100 height 22
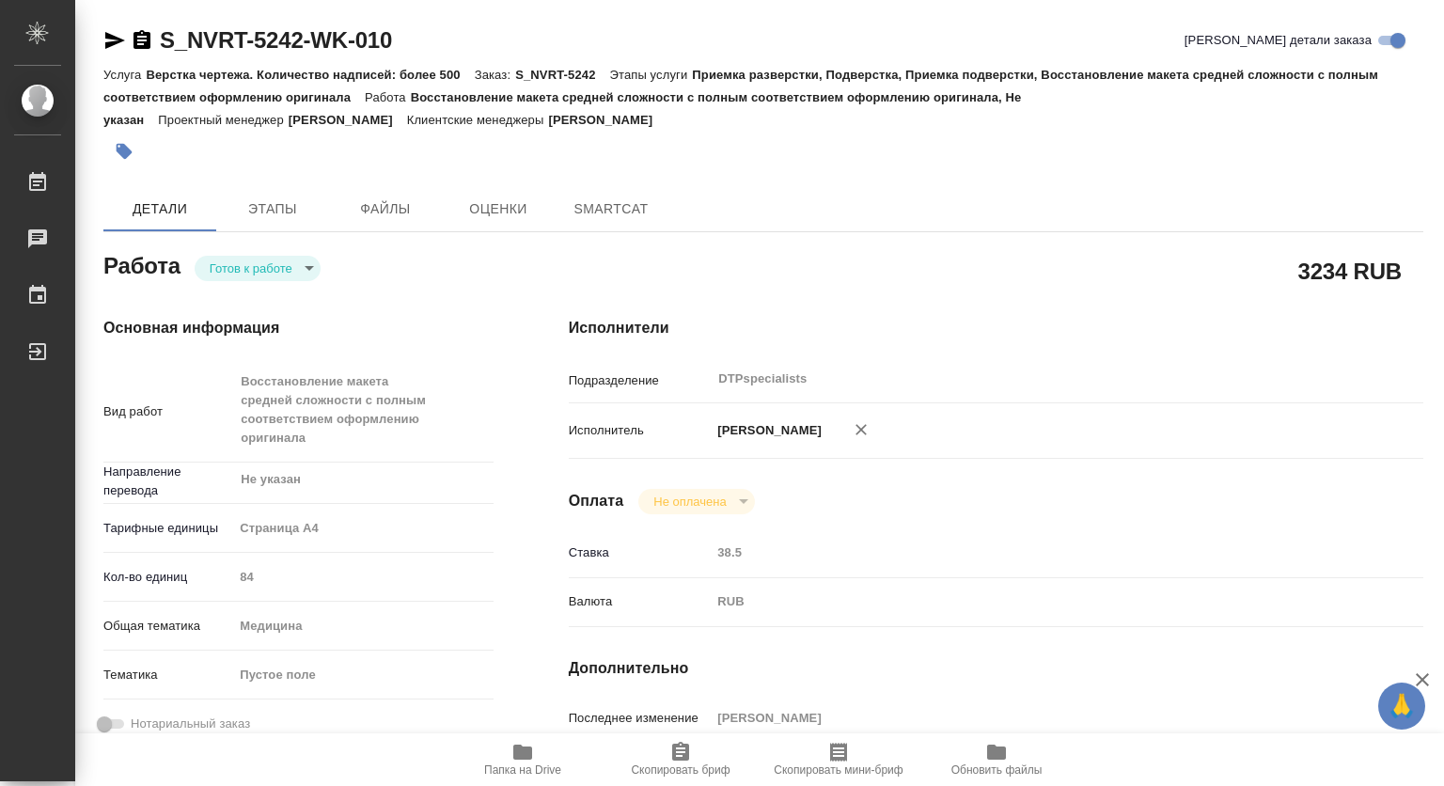
type textarea "x"
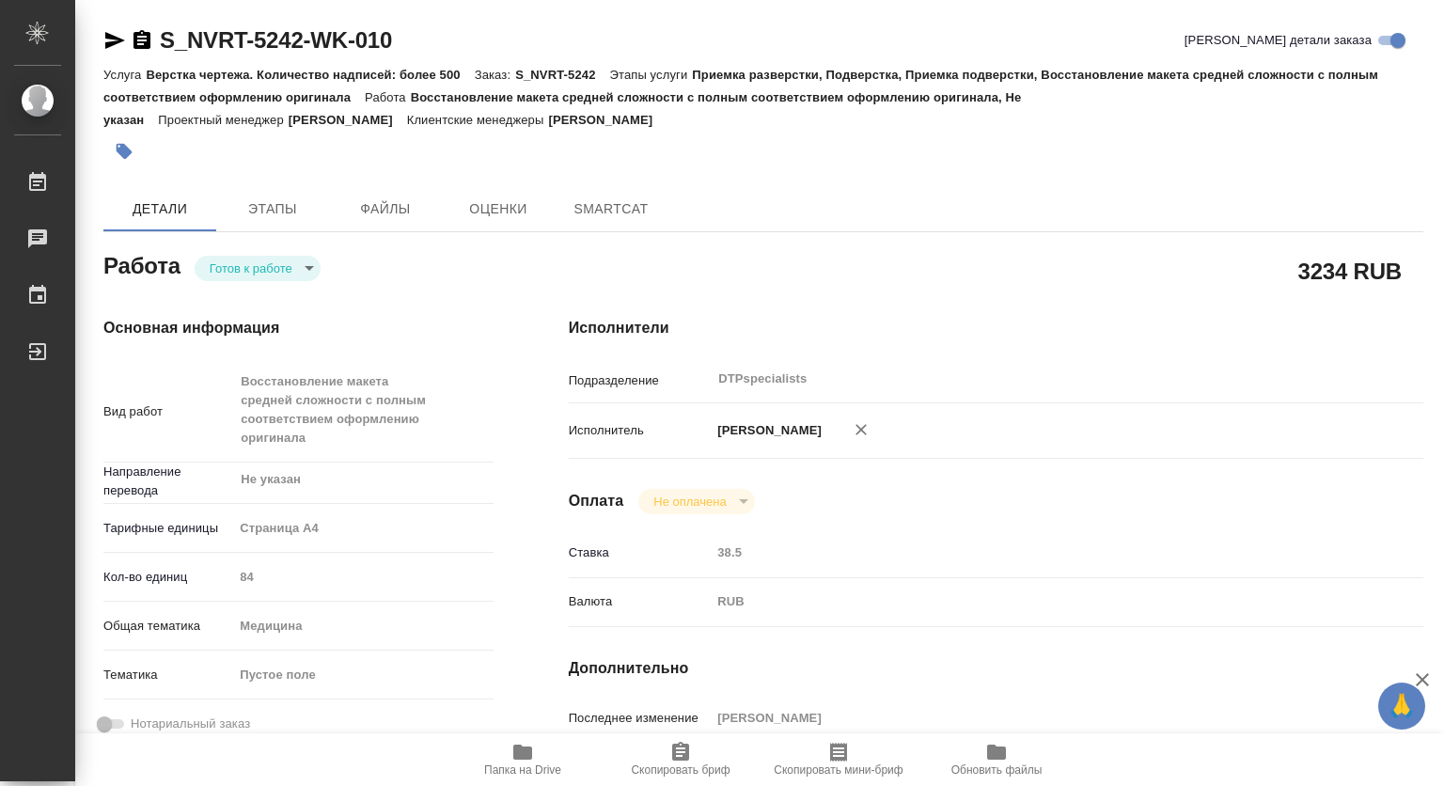
type textarea "x"
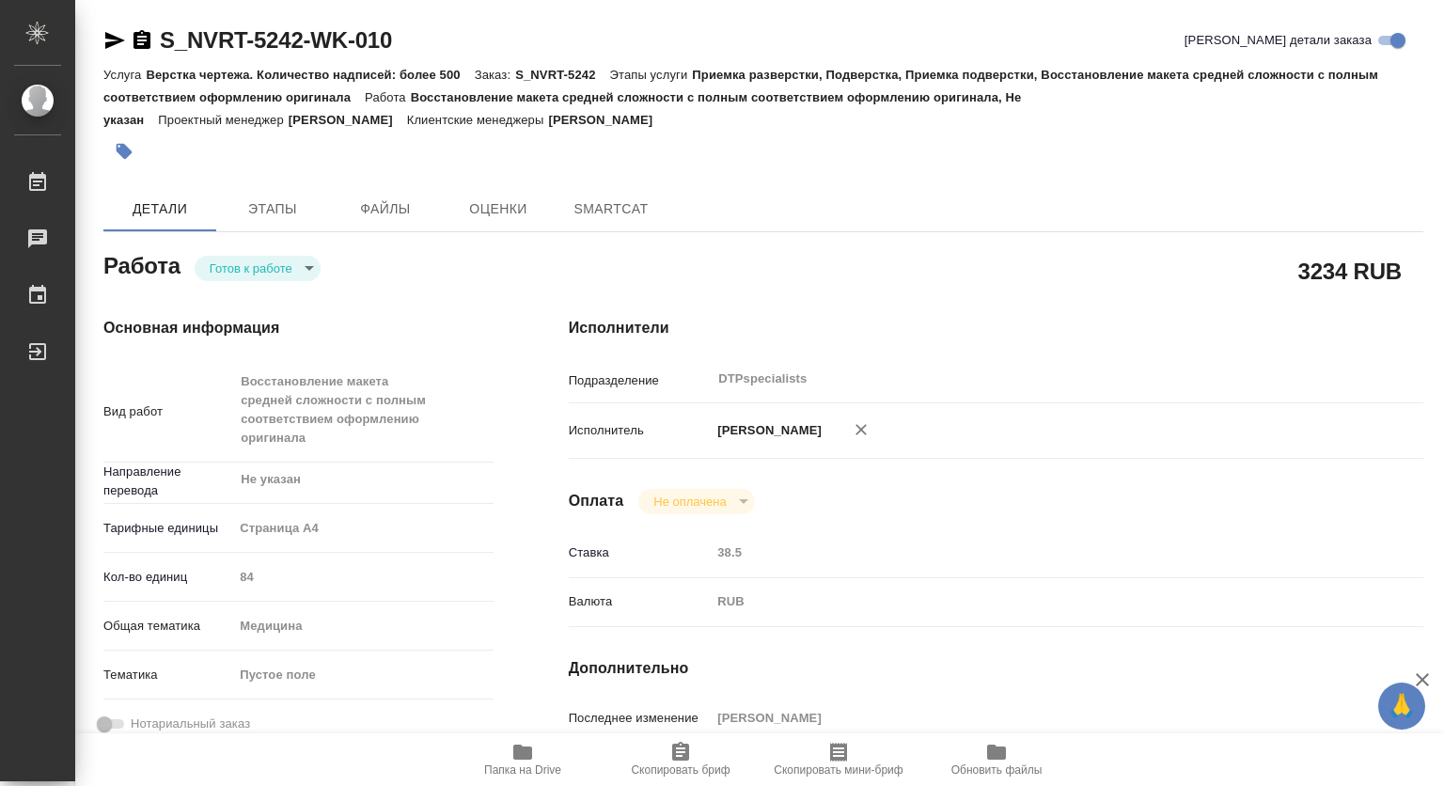
type textarea "x"
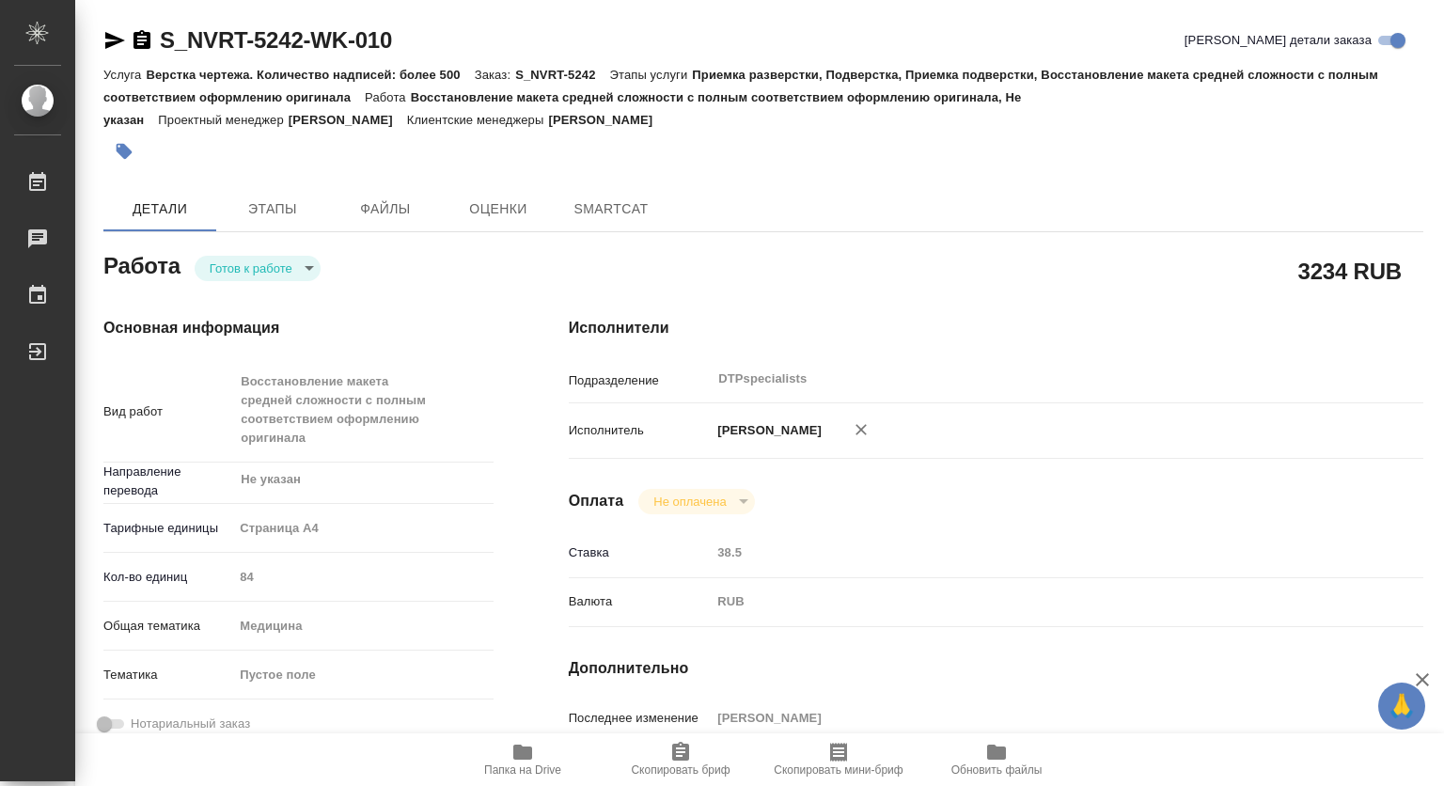
type textarea "x"
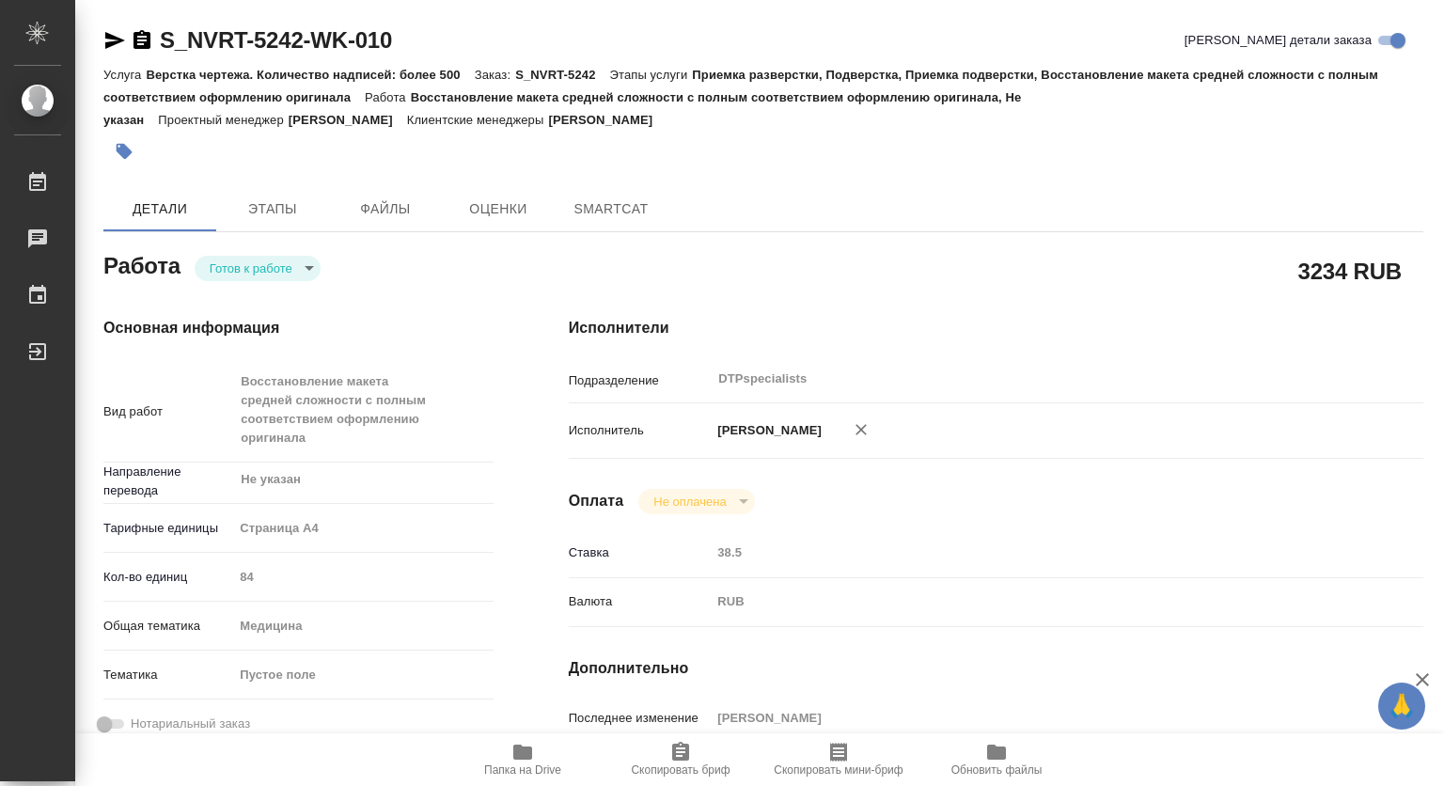
type textarea "x"
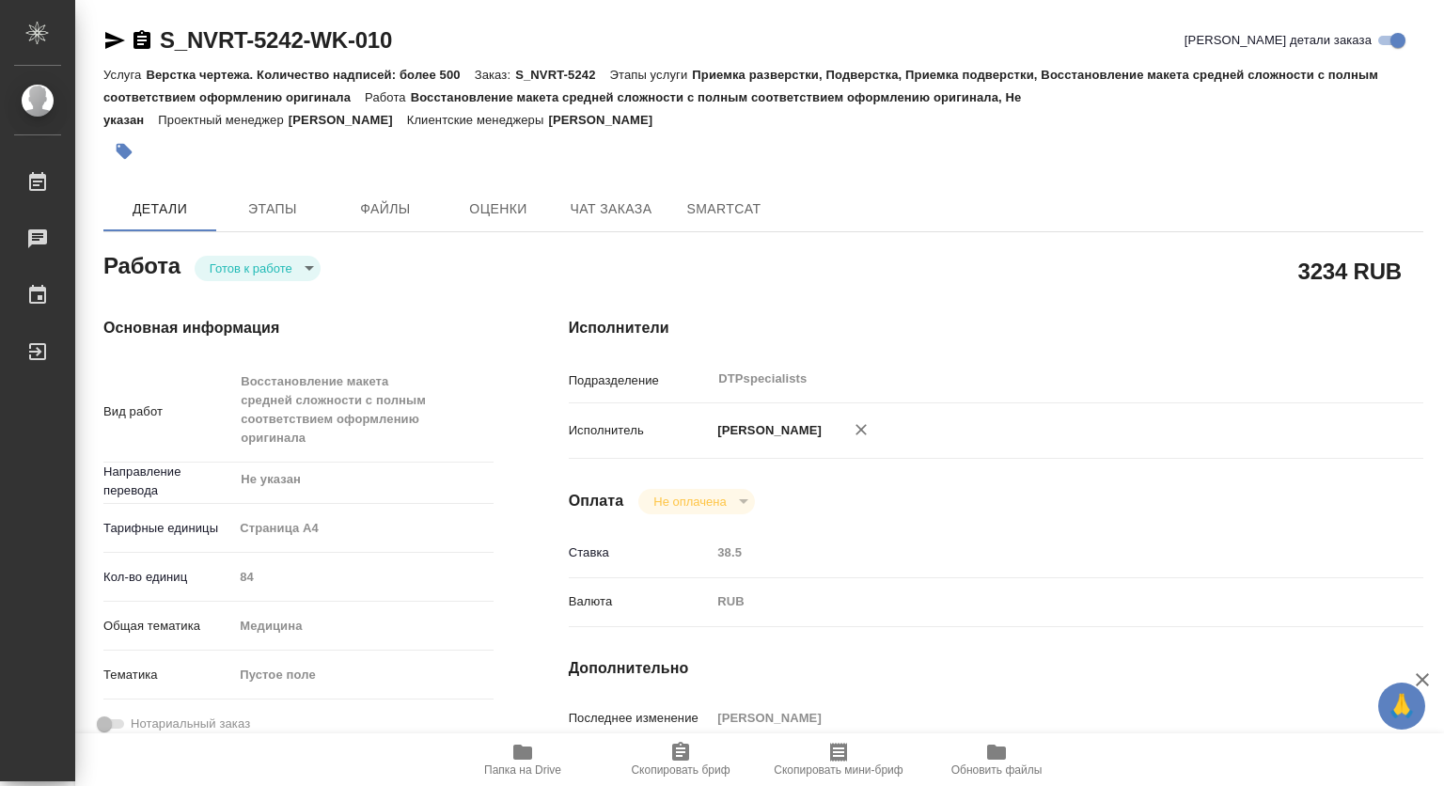
type textarea "x"
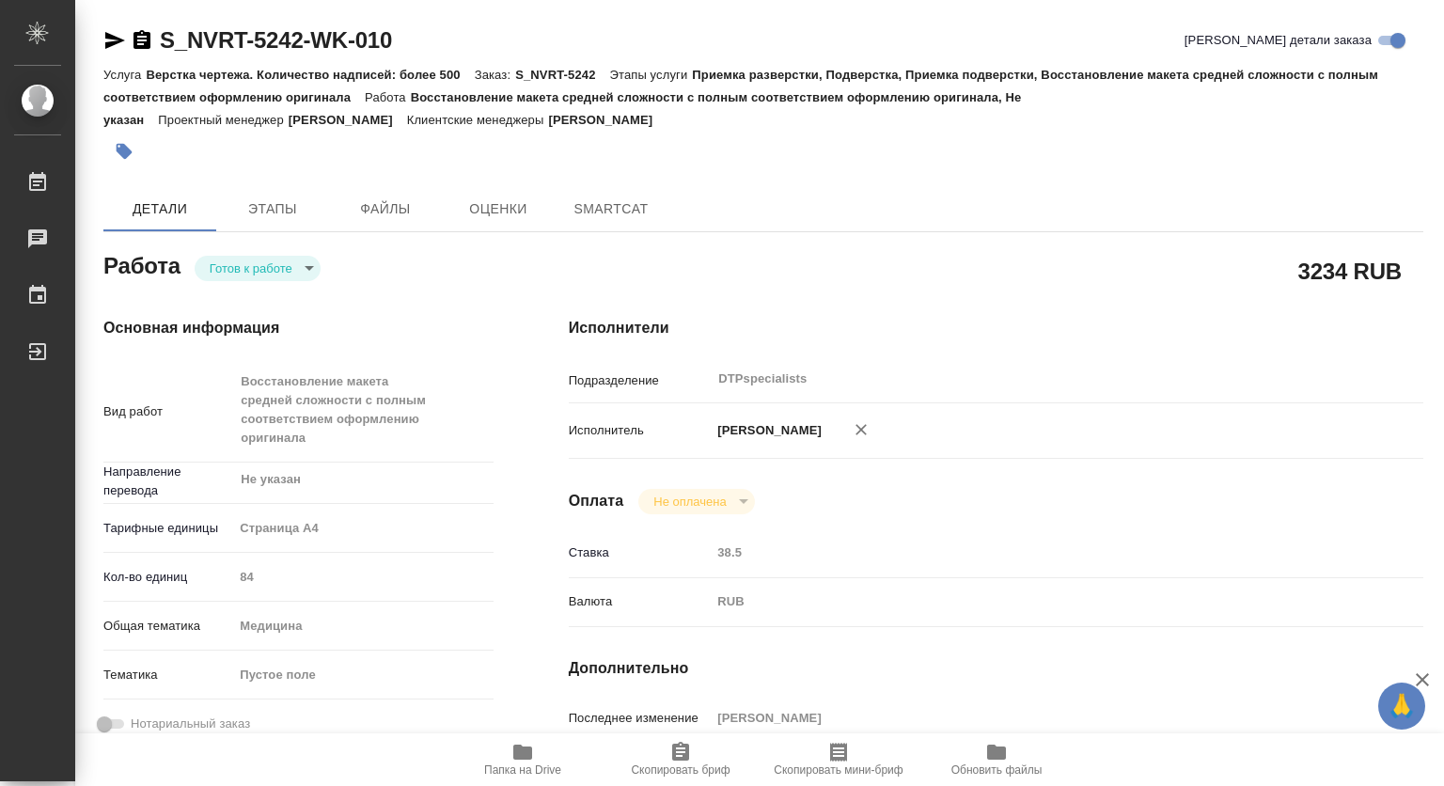
type textarea "x"
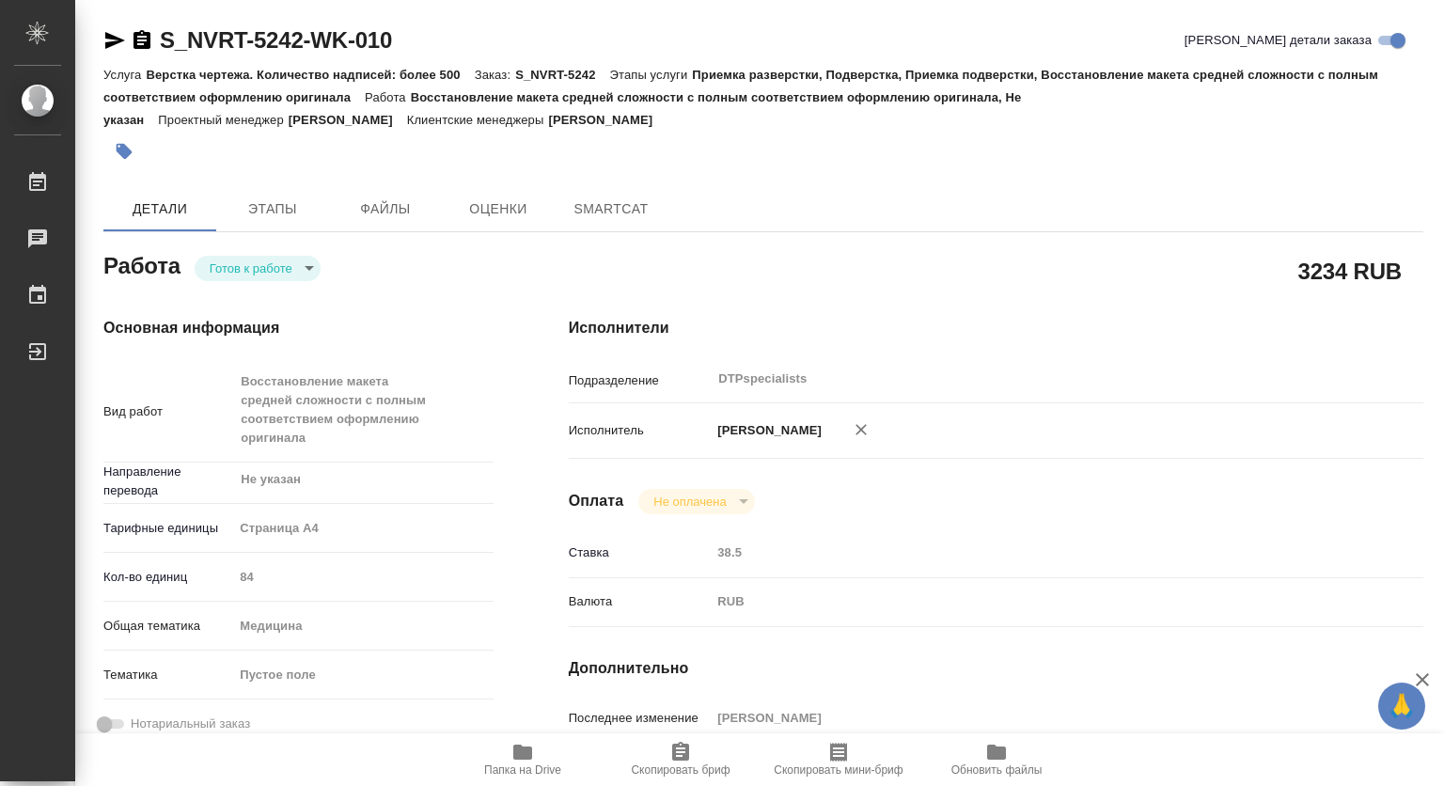
type textarea "x"
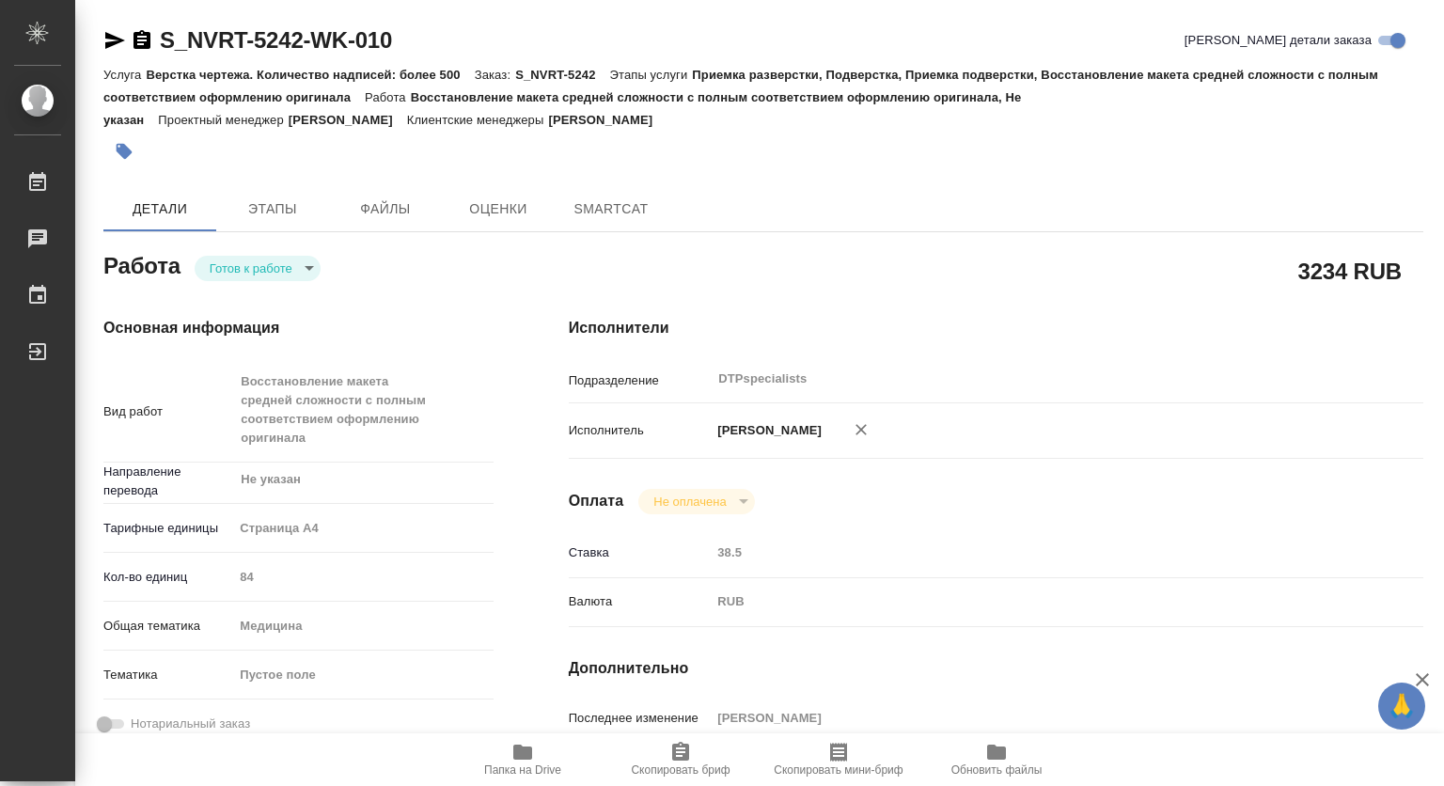
type textarea "x"
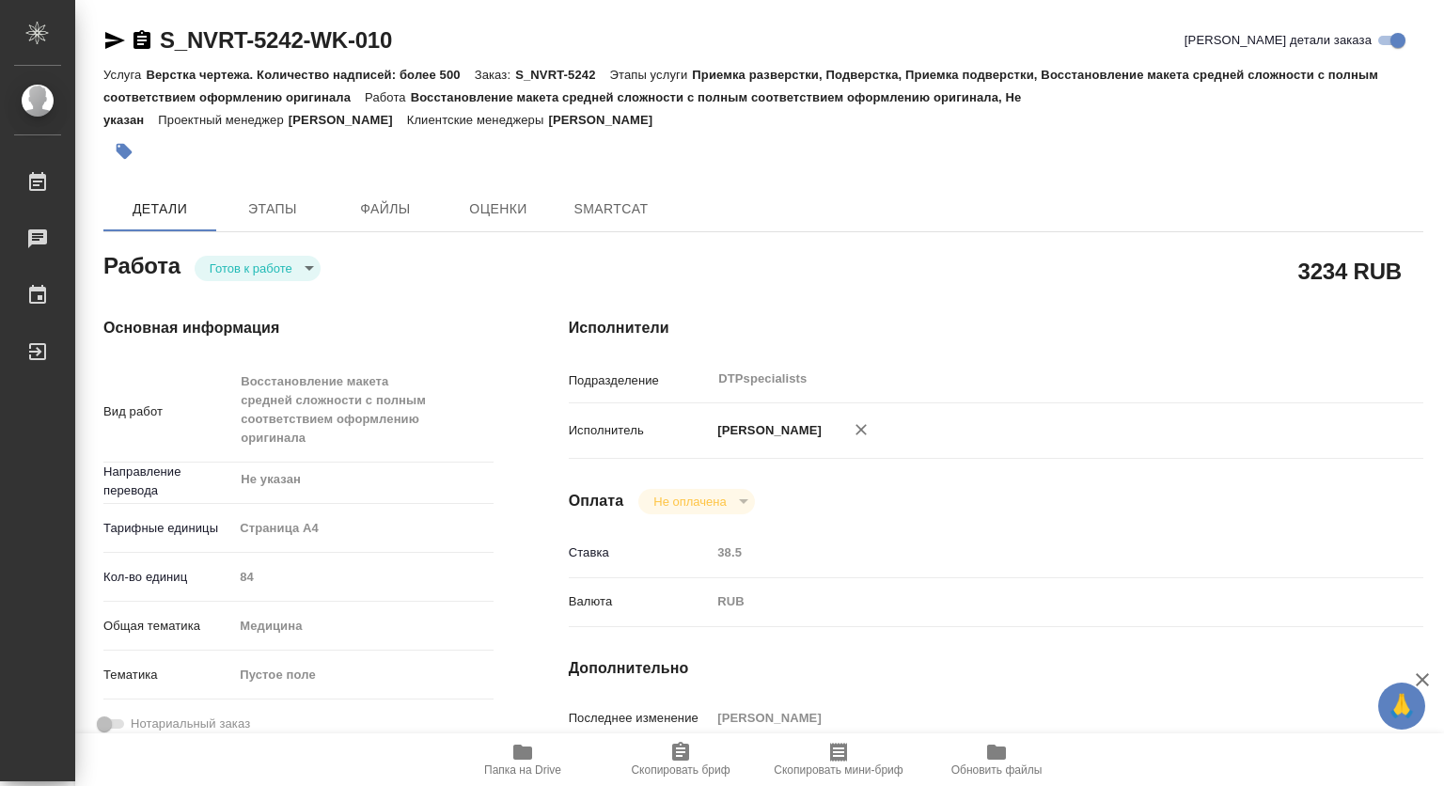
type textarea "x"
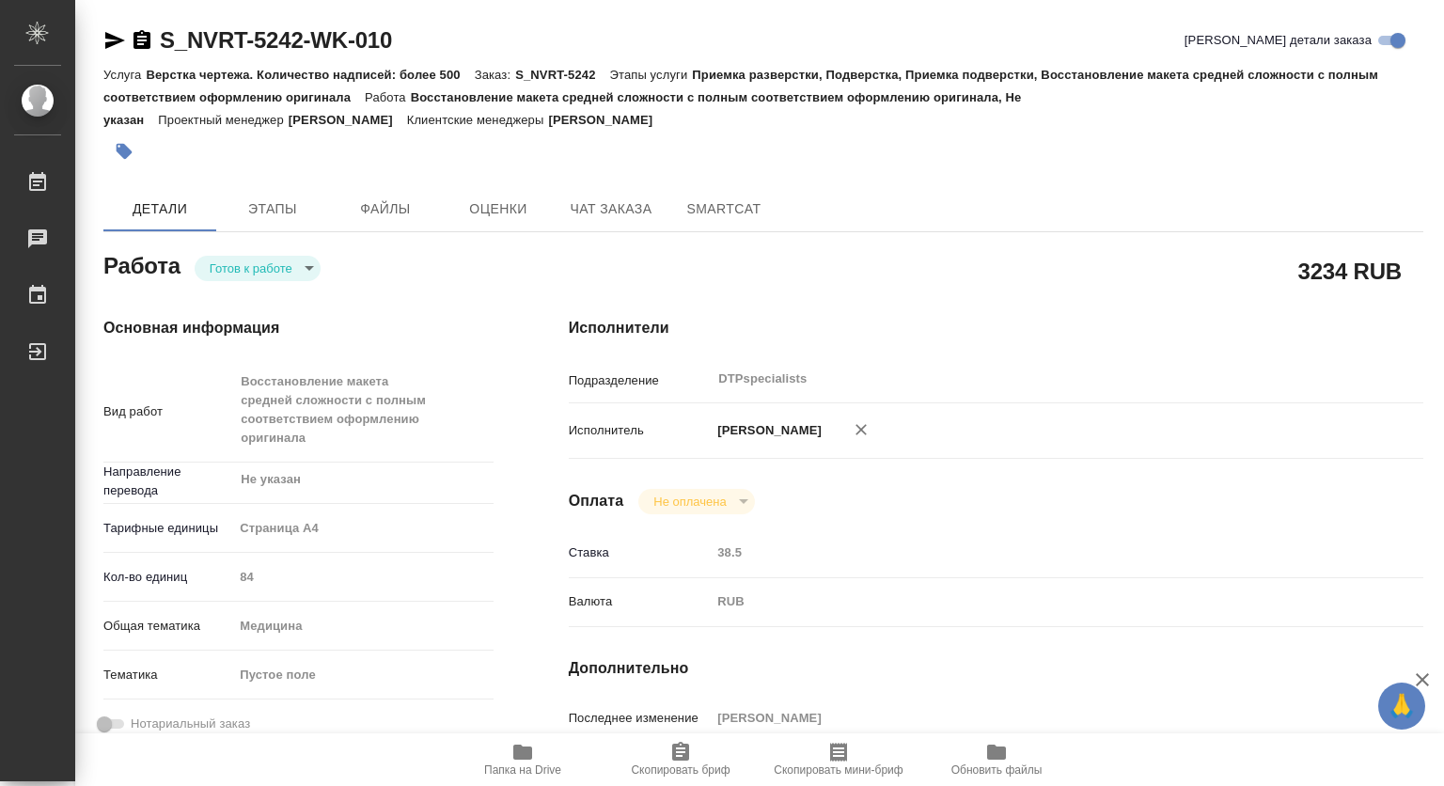
type textarea "x"
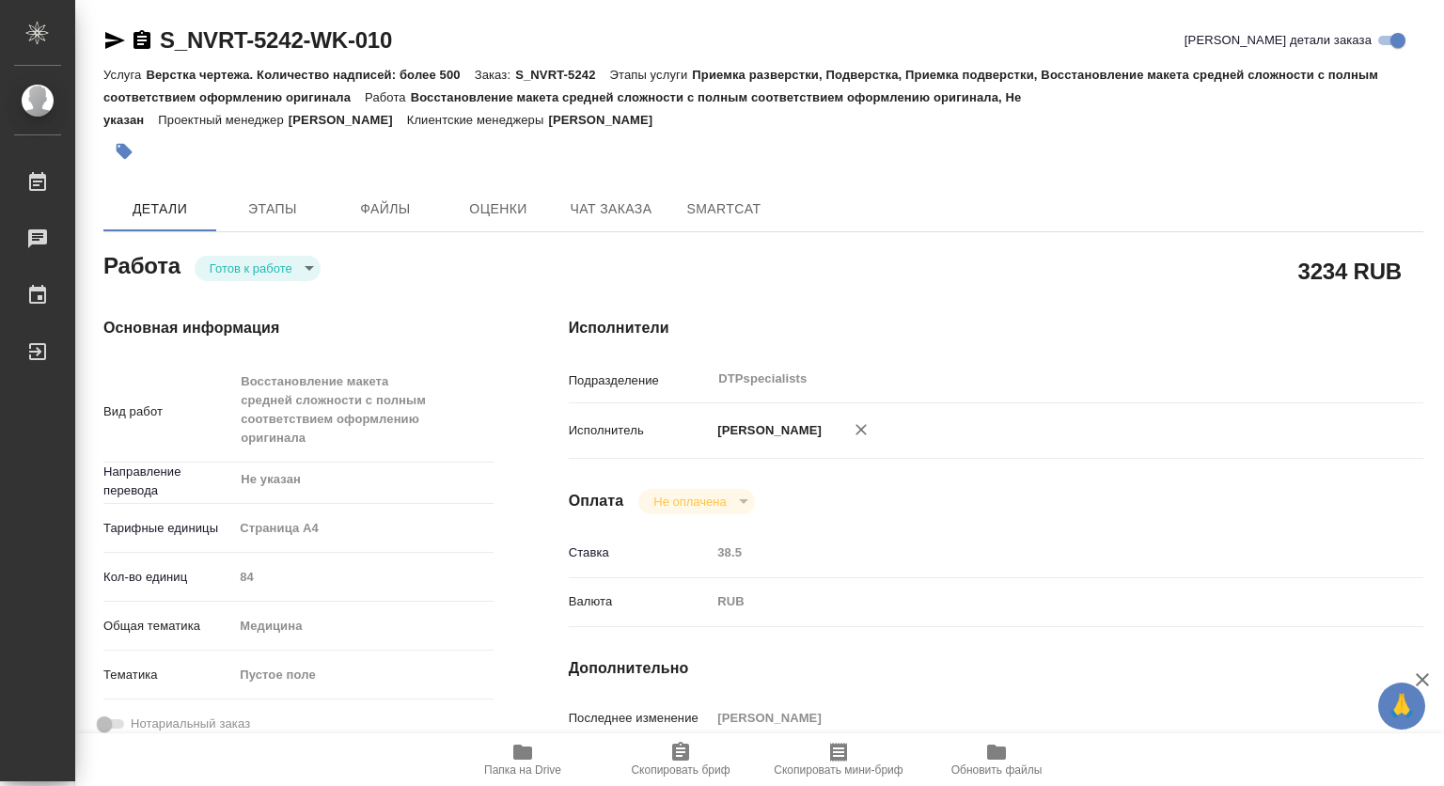
type textarea "x"
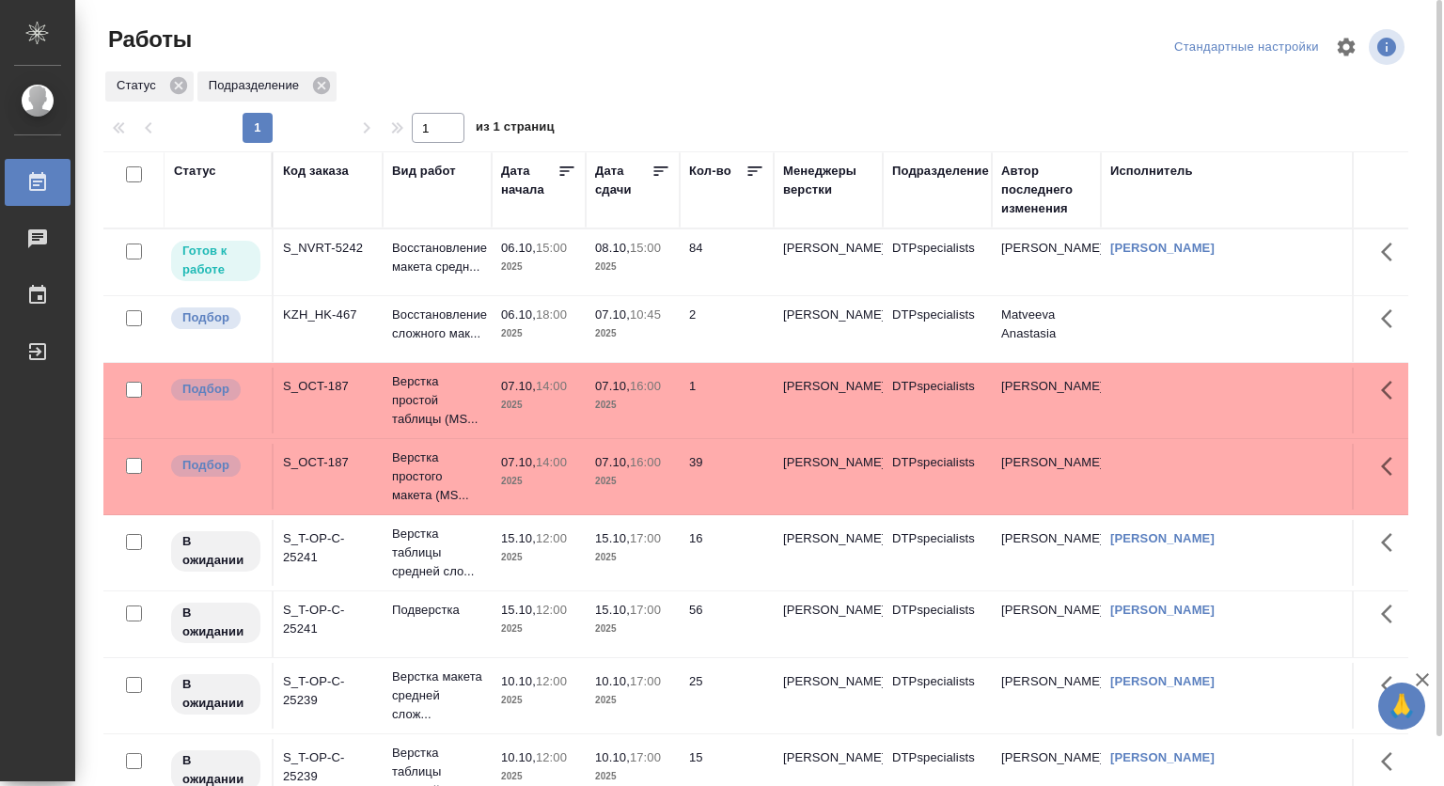
click at [613, 255] on p "08.10," at bounding box center [612, 248] width 35 height 14
